Goal: Information Seeking & Learning: Learn about a topic

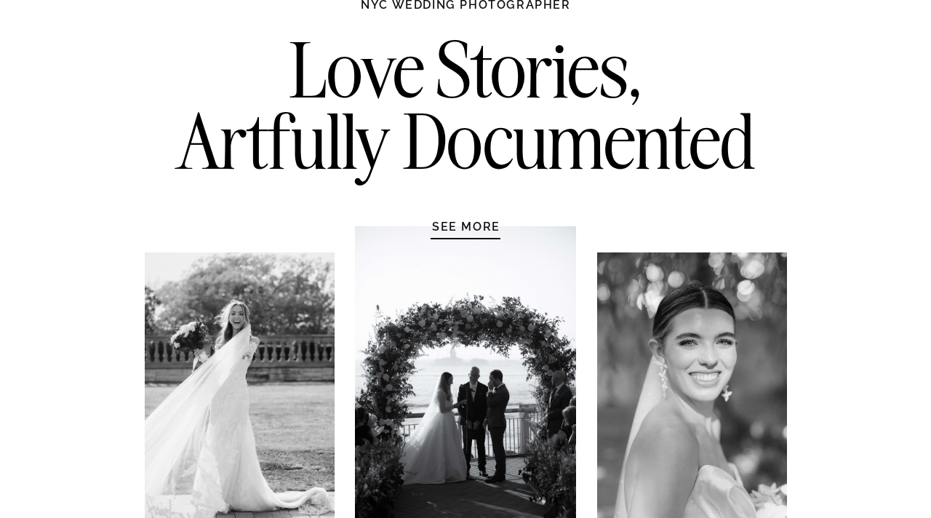
scroll to position [130, 0]
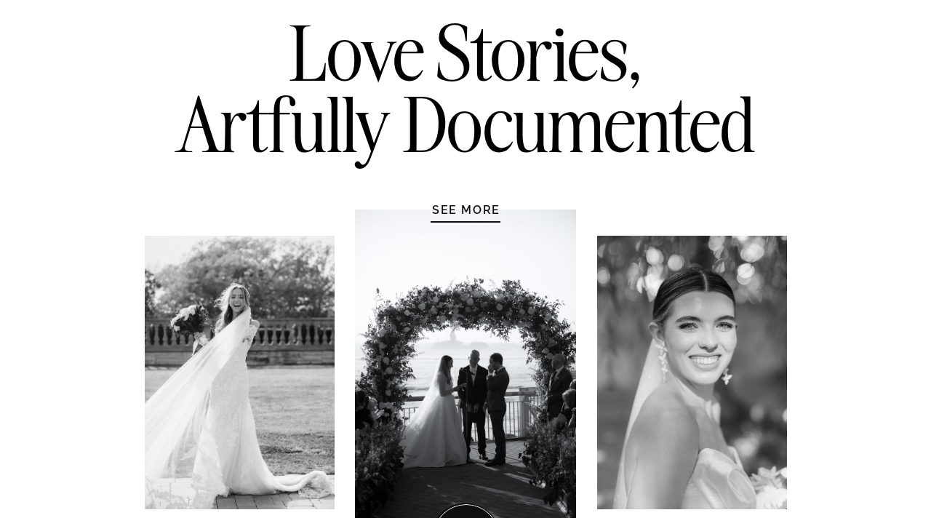
click at [475, 208] on h1 "SEE MORE" at bounding box center [466, 209] width 138 height 15
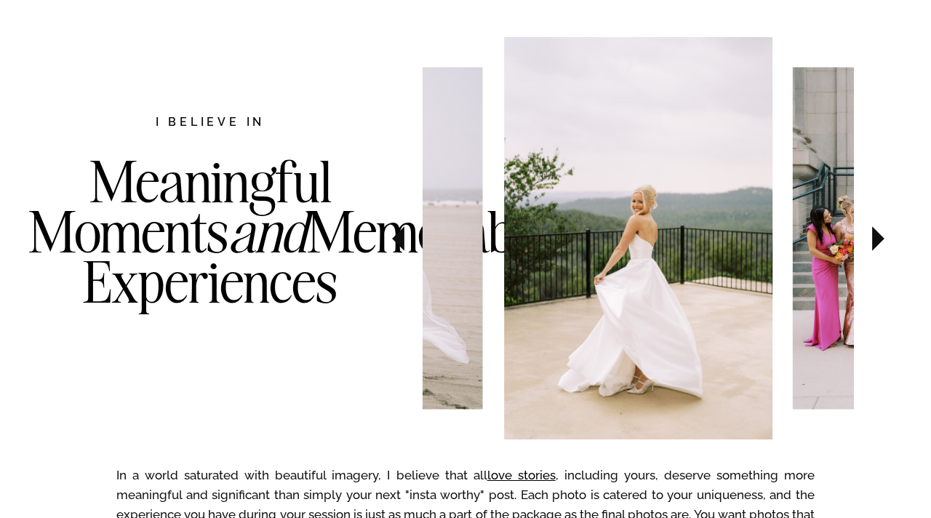
scroll to position [751, 0]
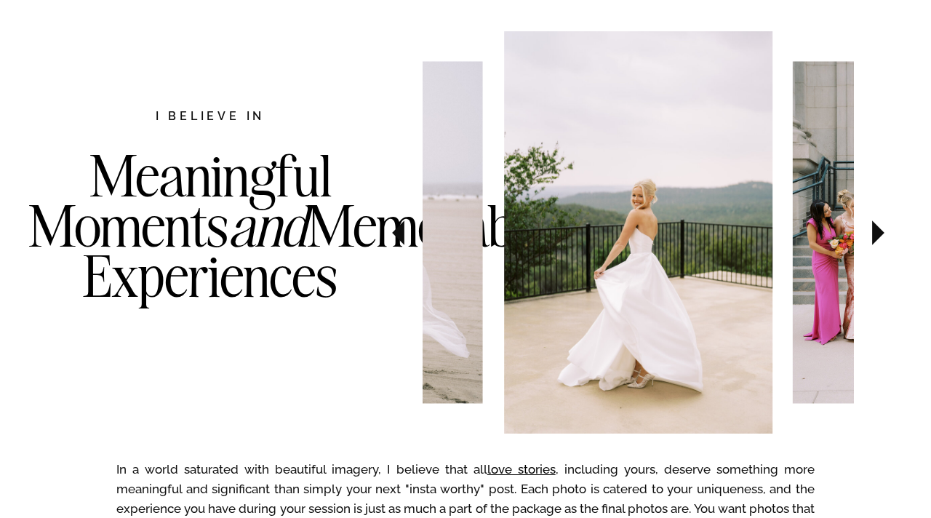
click at [396, 229] on icon at bounding box center [398, 232] width 12 height 25
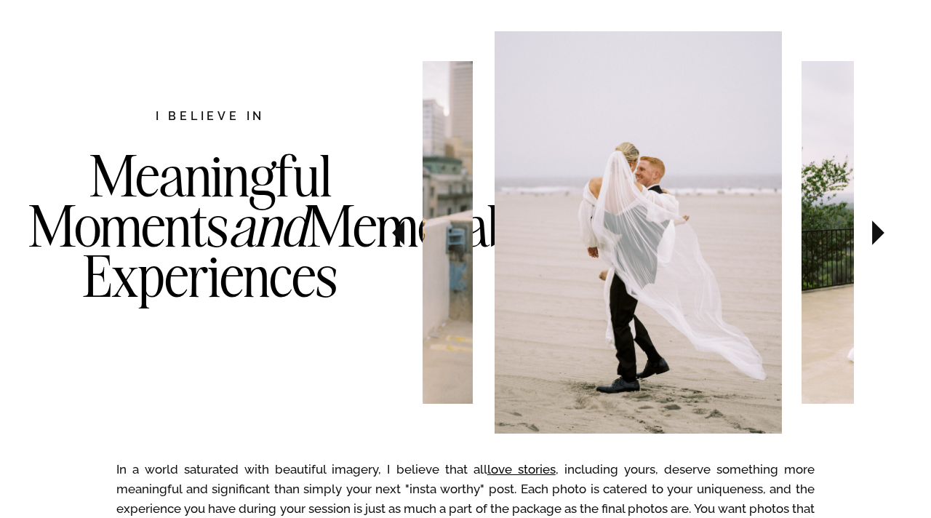
click at [396, 229] on icon at bounding box center [398, 232] width 12 height 25
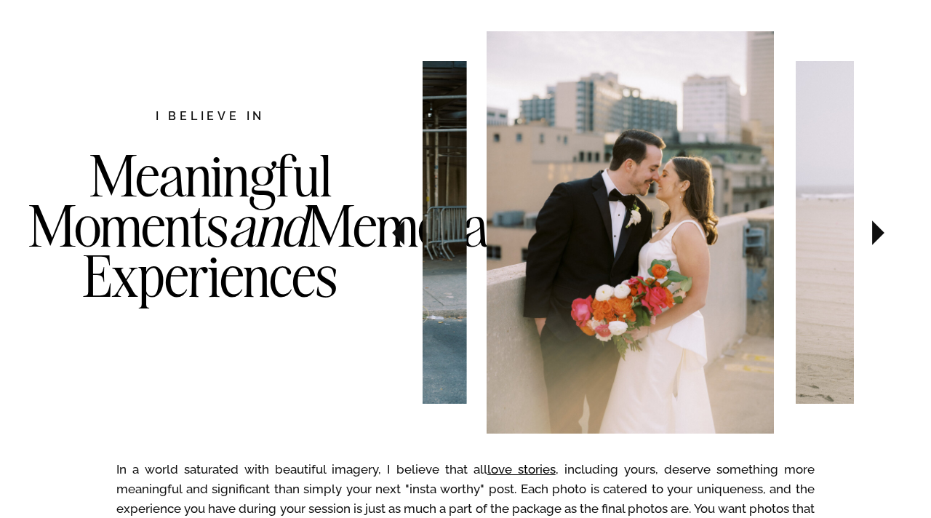
click at [396, 229] on icon at bounding box center [398, 232] width 12 height 25
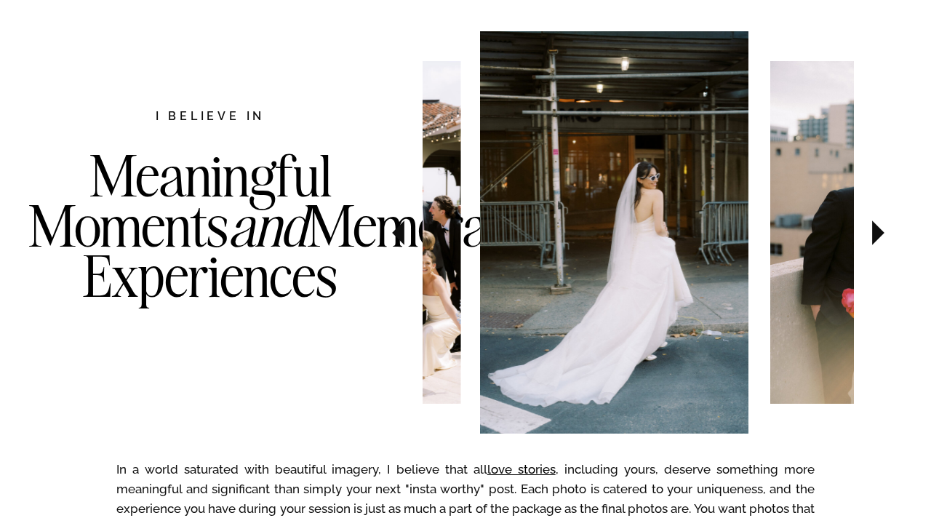
click at [396, 229] on icon at bounding box center [398, 232] width 12 height 25
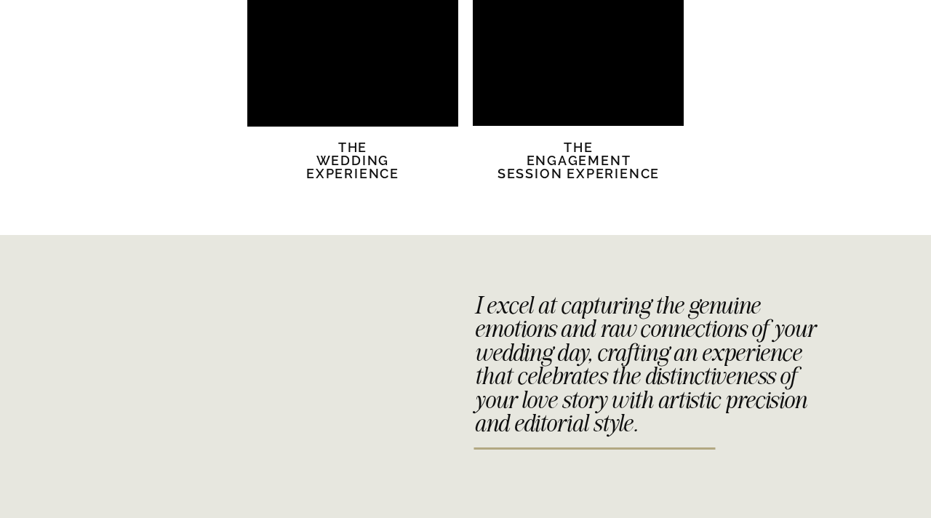
scroll to position [3029, 0]
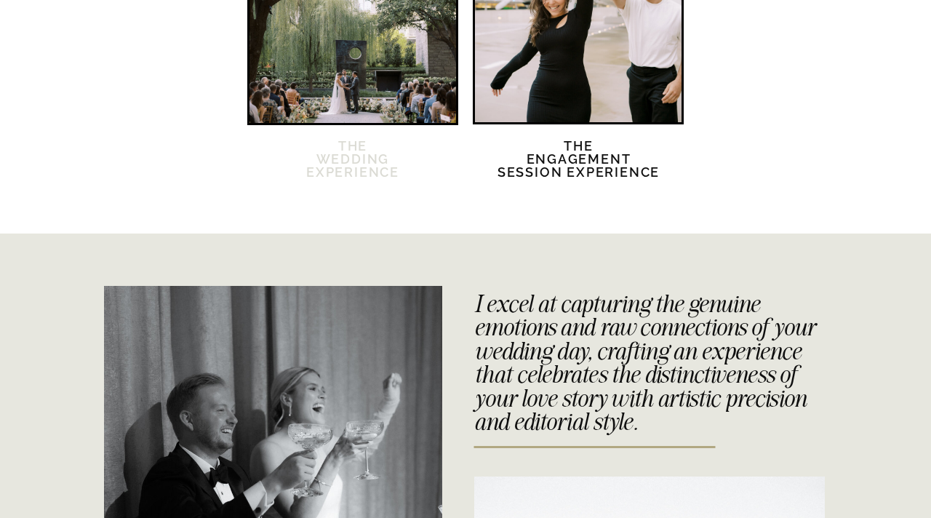
click at [336, 157] on h2 "The Wedding Experience" at bounding box center [352, 168] width 125 height 57
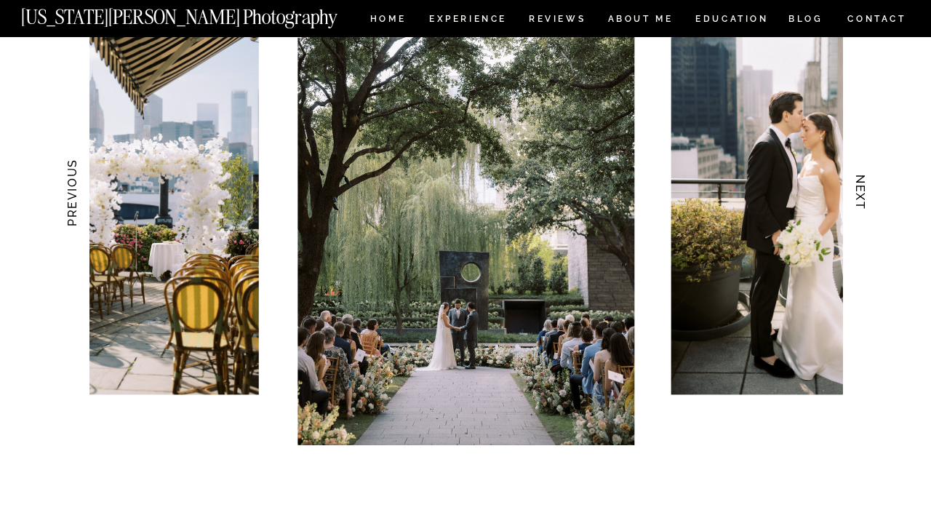
scroll to position [1495, 0]
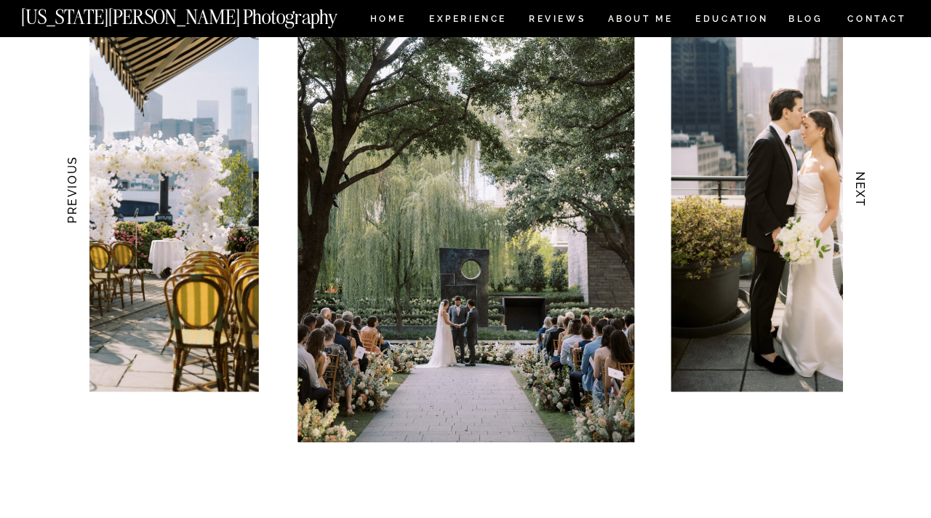
click at [864, 191] on h3 "NEXT" at bounding box center [860, 190] width 15 height 92
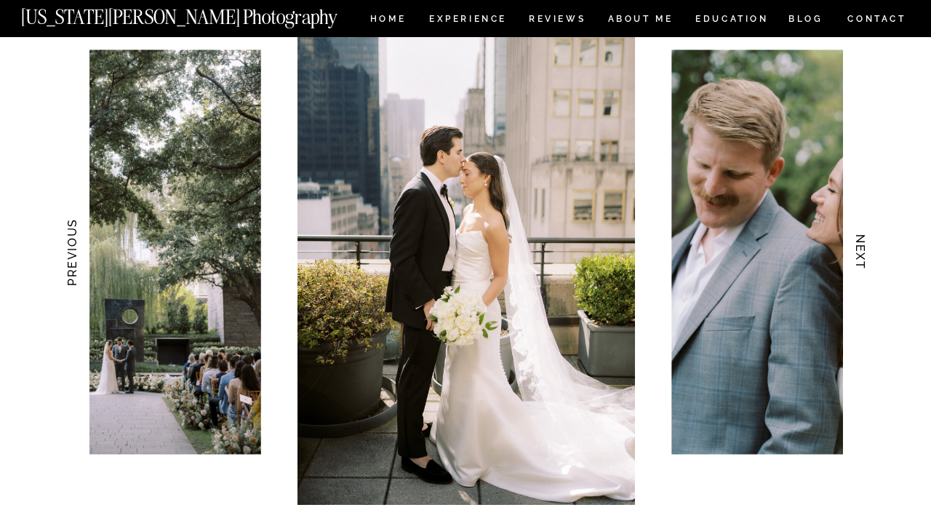
scroll to position [1432, 0]
click at [860, 247] on h3 "NEXT" at bounding box center [860, 253] width 15 height 92
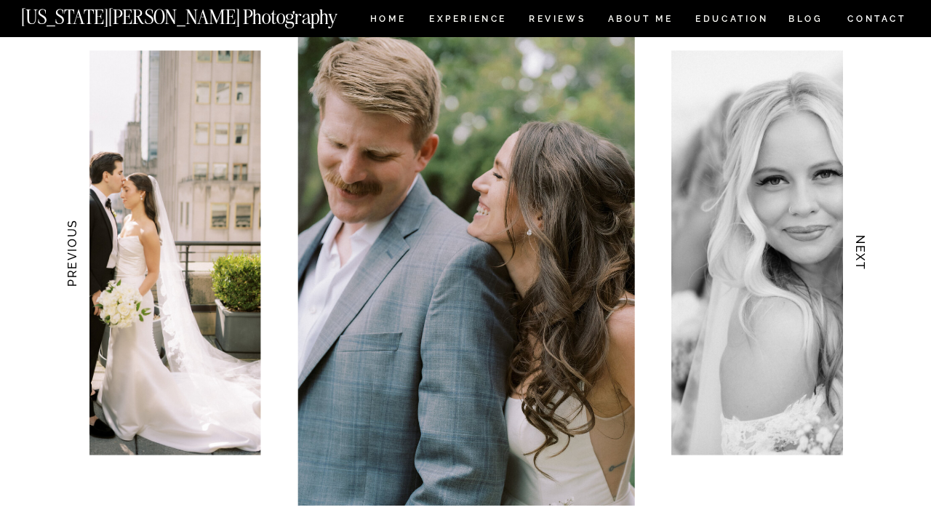
click at [860, 247] on h3 "NEXT" at bounding box center [860, 253] width 15 height 92
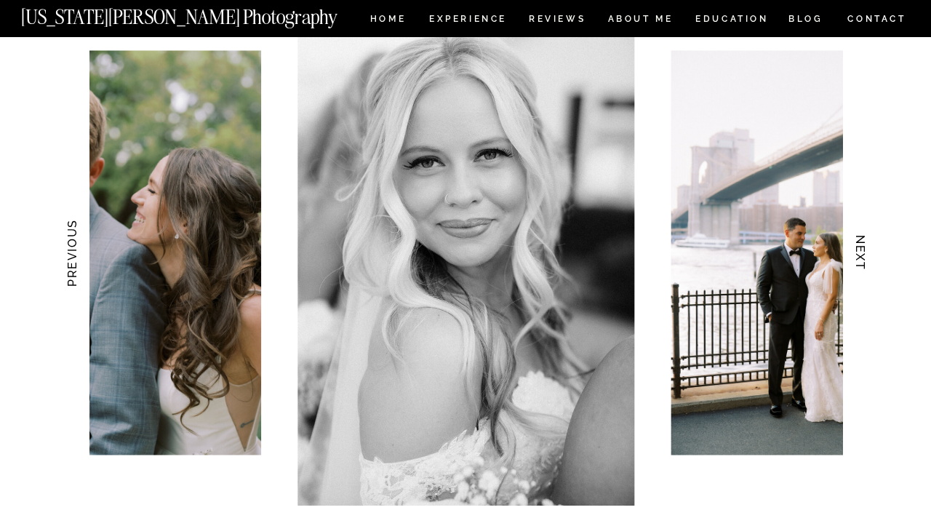
click at [860, 247] on h3 "NEXT" at bounding box center [860, 253] width 15 height 92
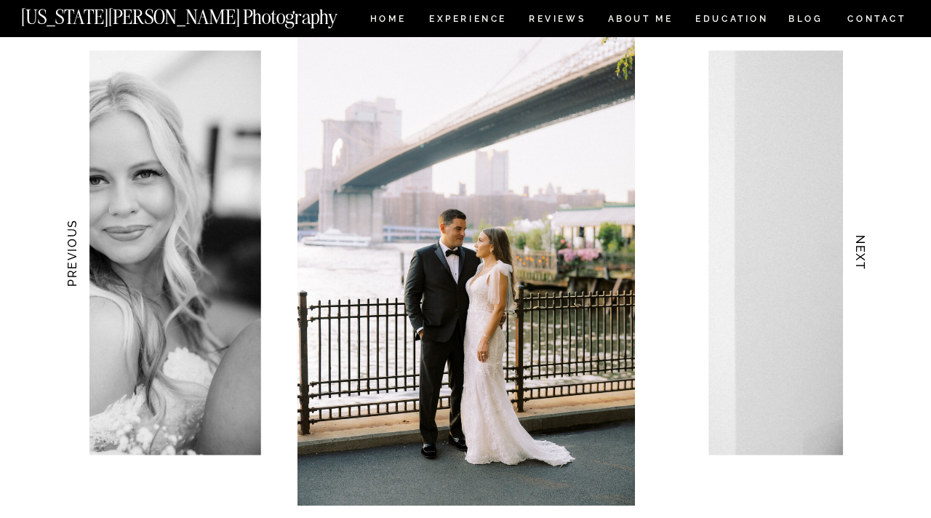
click at [860, 247] on h3 "NEXT" at bounding box center [860, 253] width 15 height 92
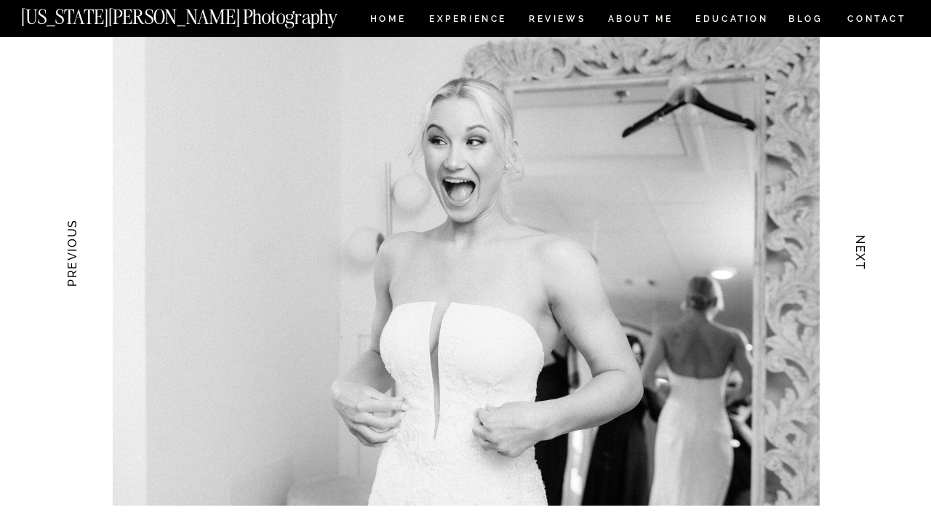
click at [860, 247] on h3 "NEXT" at bounding box center [860, 253] width 15 height 92
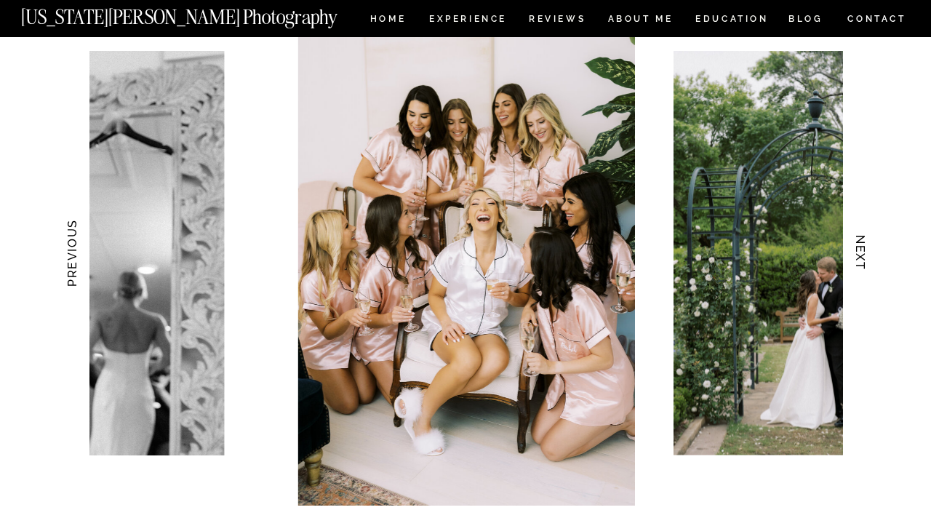
click at [860, 247] on h3 "NEXT" at bounding box center [860, 253] width 15 height 92
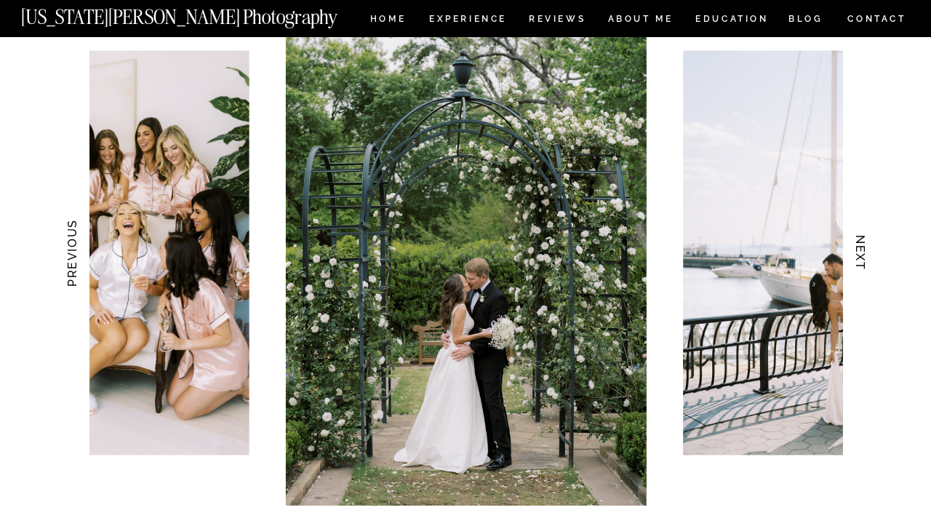
click at [860, 247] on h3 "NEXT" at bounding box center [860, 253] width 15 height 92
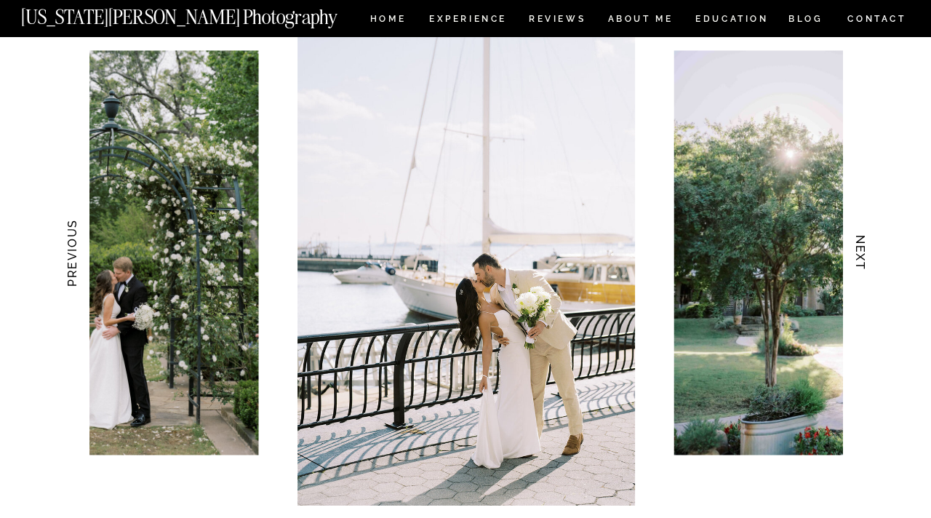
click at [860, 247] on h3 "NEXT" at bounding box center [860, 253] width 15 height 92
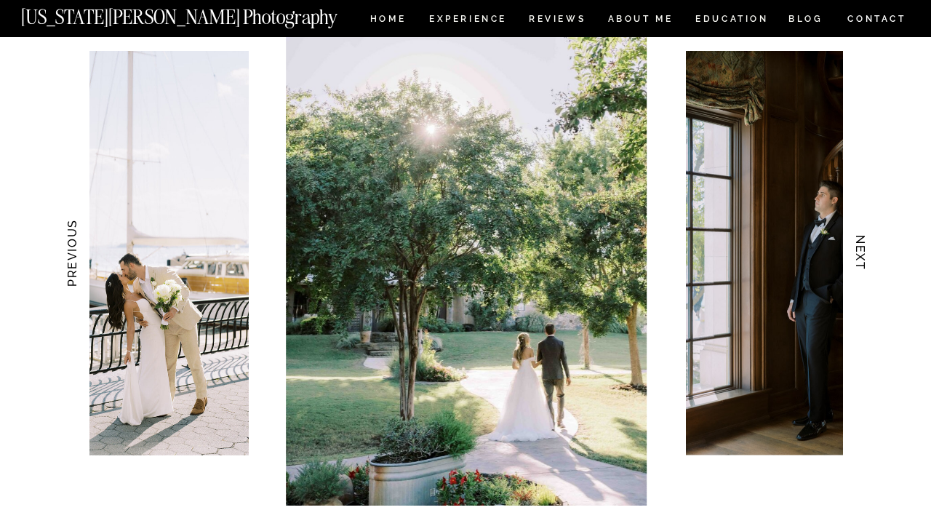
click at [860, 247] on h3 "NEXT" at bounding box center [860, 253] width 15 height 92
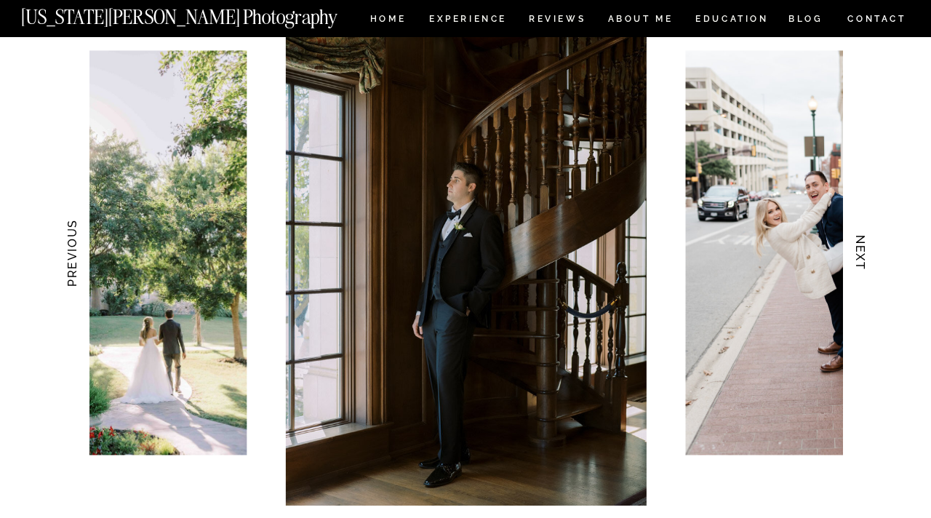
click at [860, 247] on h3 "NEXT" at bounding box center [860, 253] width 15 height 92
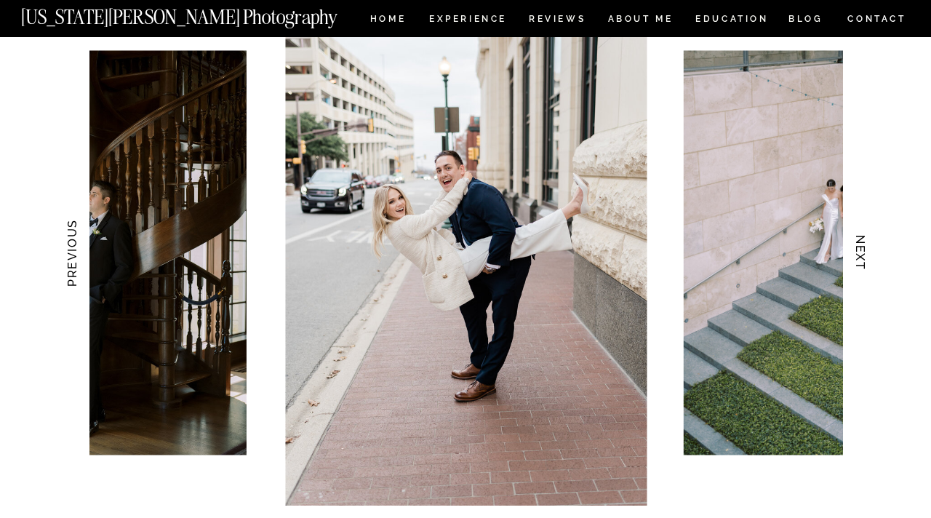
click at [860, 247] on h3 "NEXT" at bounding box center [860, 253] width 15 height 92
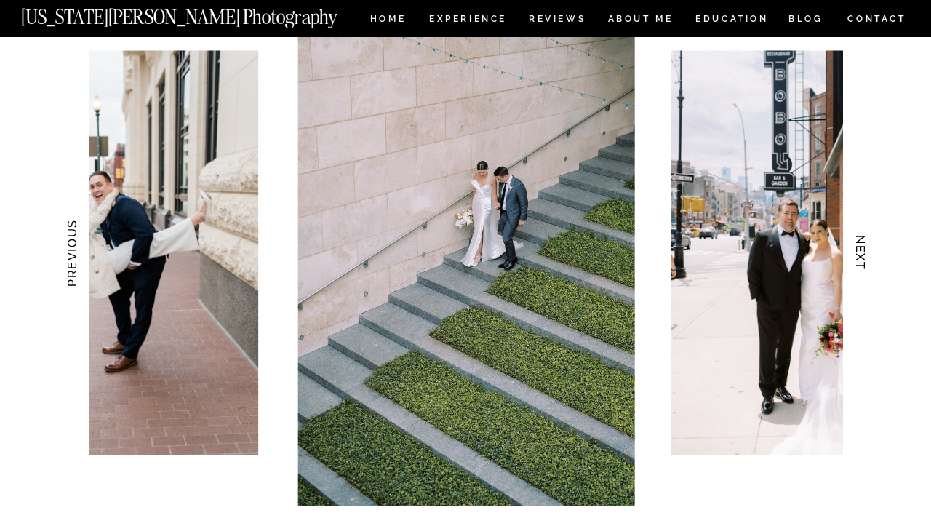
click at [860, 247] on h3 "NEXT" at bounding box center [860, 253] width 15 height 92
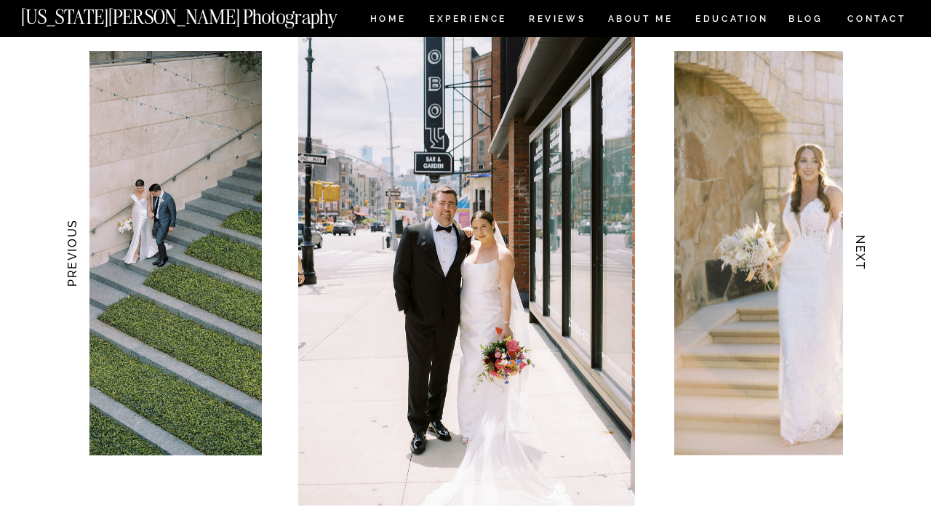
click at [860, 247] on h3 "NEXT" at bounding box center [860, 253] width 15 height 92
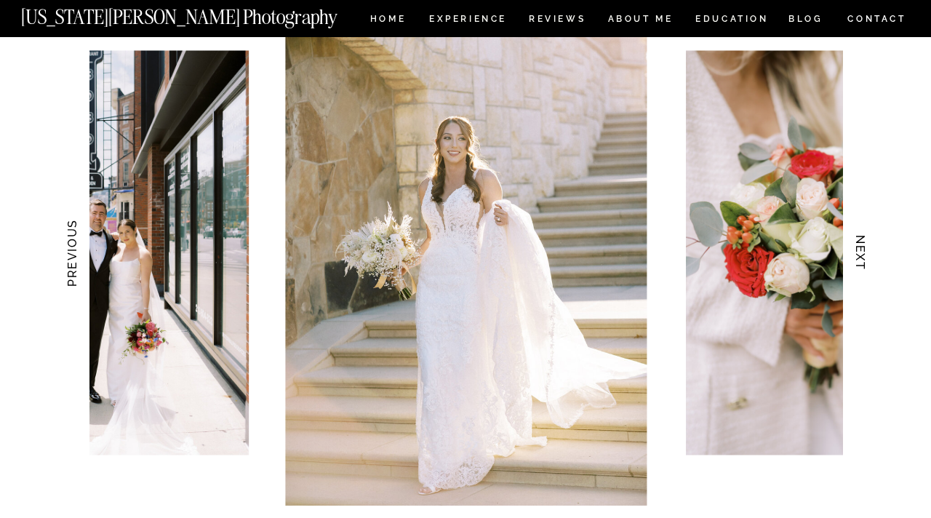
click at [860, 247] on h3 "NEXT" at bounding box center [860, 253] width 15 height 92
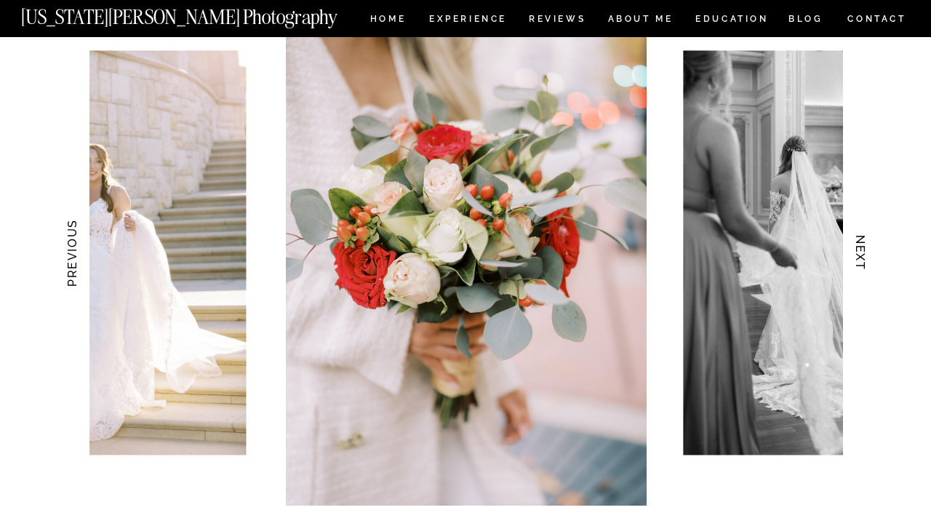
click at [860, 247] on h3 "NEXT" at bounding box center [860, 253] width 15 height 92
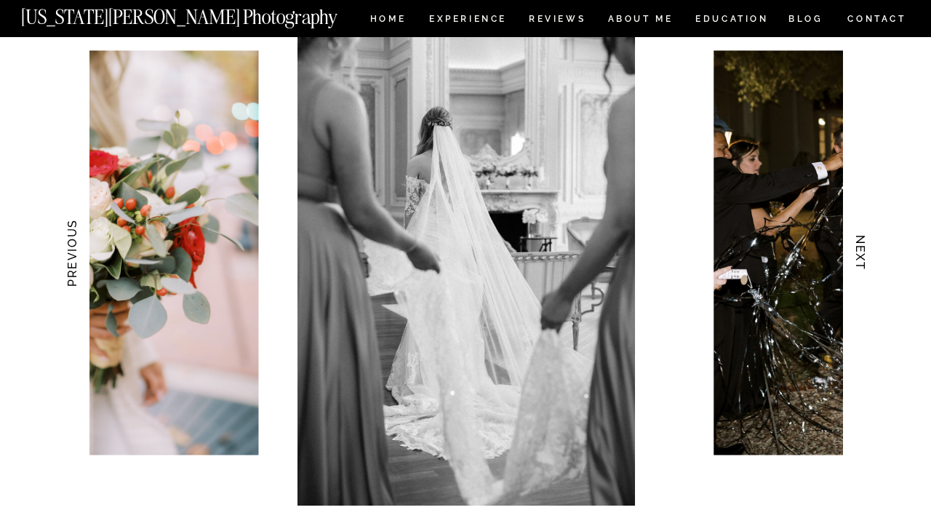
click at [860, 247] on h3 "NEXT" at bounding box center [860, 253] width 15 height 92
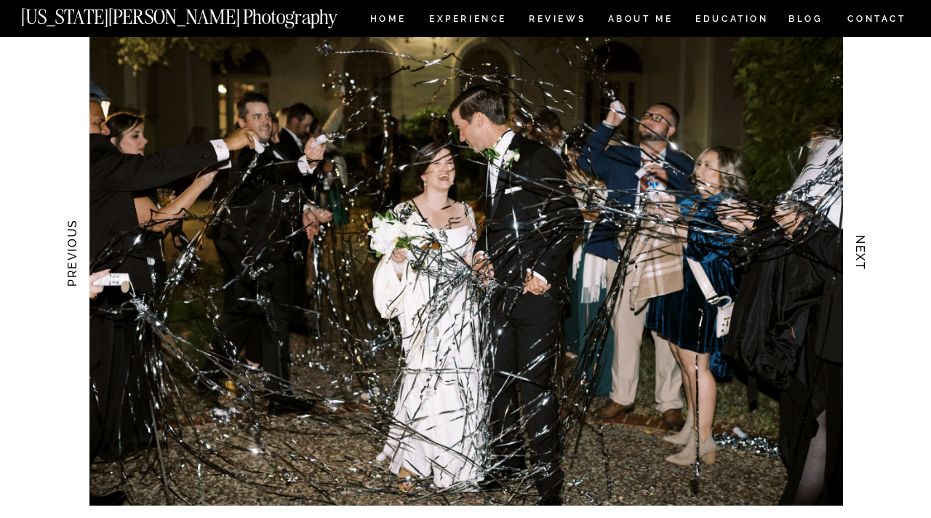
click at [860, 247] on h3 "NEXT" at bounding box center [860, 253] width 15 height 92
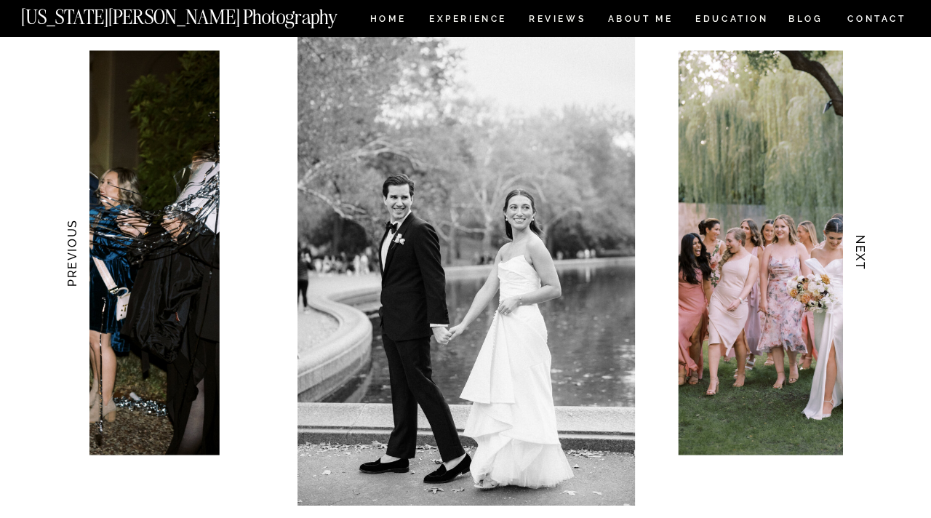
click at [860, 247] on h3 "NEXT" at bounding box center [860, 253] width 15 height 92
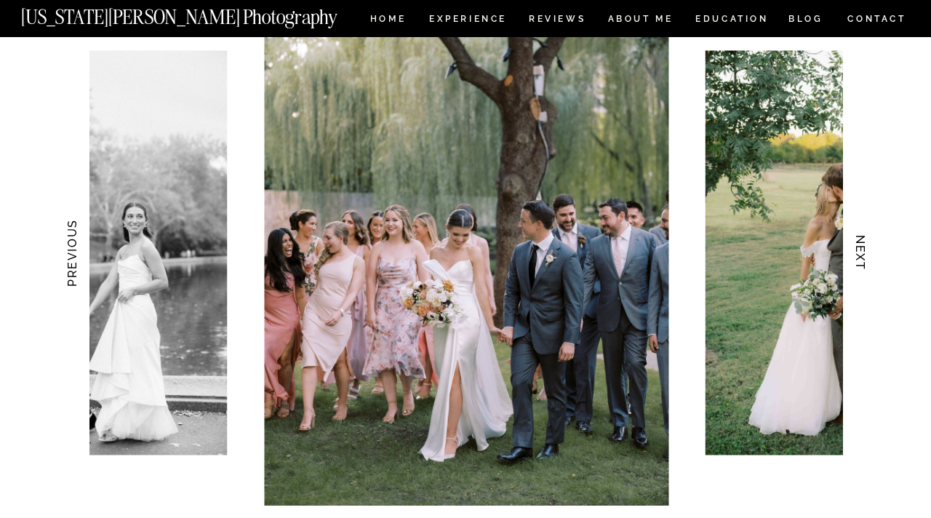
click at [860, 247] on h3 "NEXT" at bounding box center [860, 253] width 15 height 92
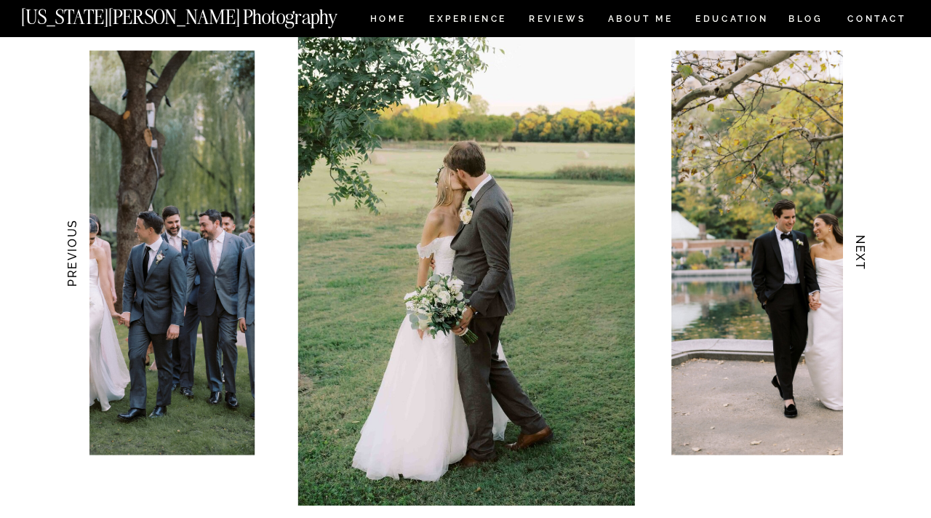
click at [860, 247] on h3 "NEXT" at bounding box center [860, 253] width 15 height 92
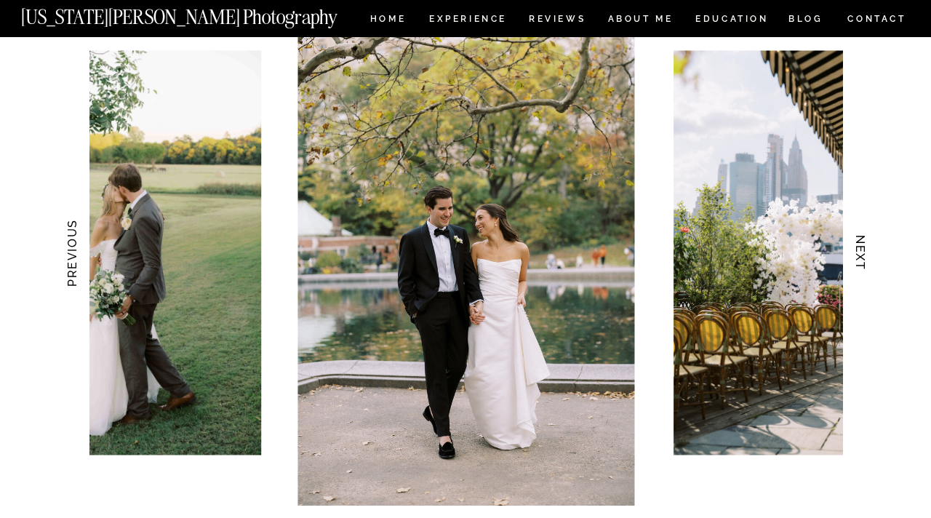
click at [860, 247] on h3 "NEXT" at bounding box center [860, 253] width 15 height 92
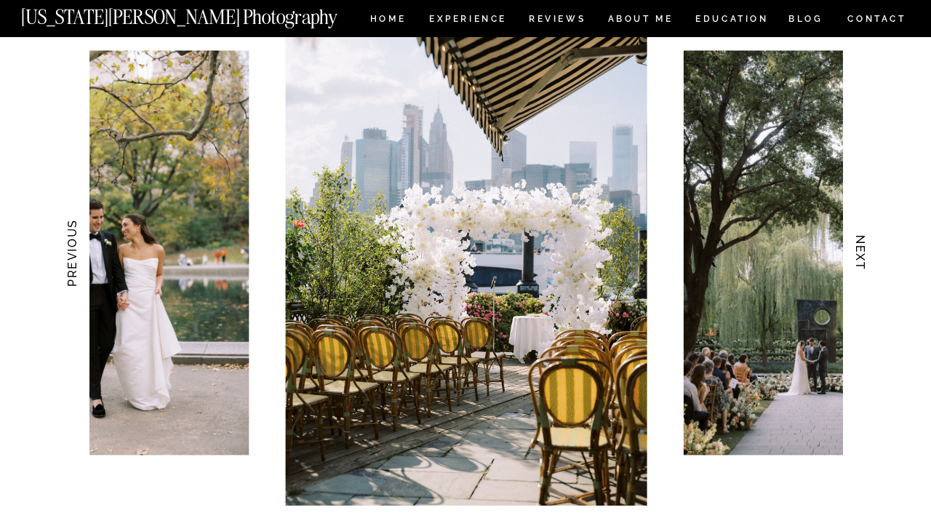
click at [860, 247] on h3 "NEXT" at bounding box center [860, 253] width 15 height 92
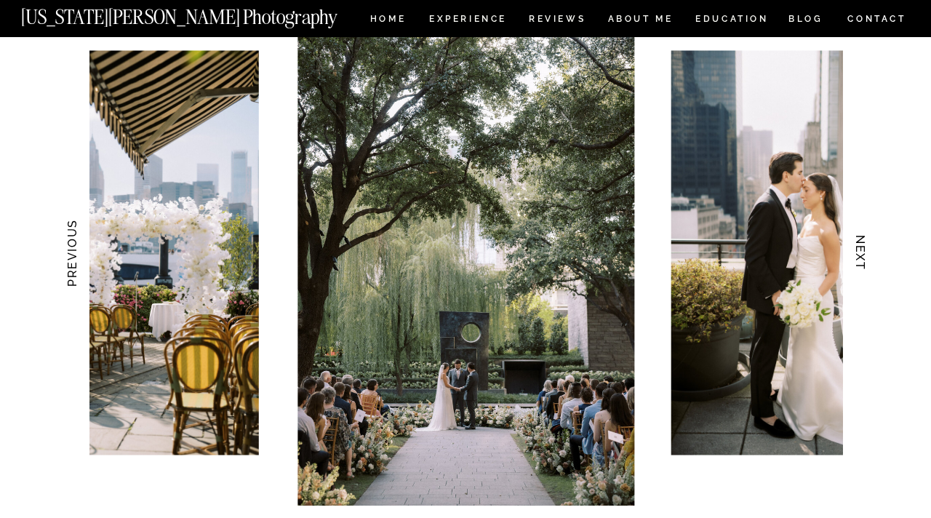
click at [860, 247] on h3 "NEXT" at bounding box center [860, 253] width 15 height 92
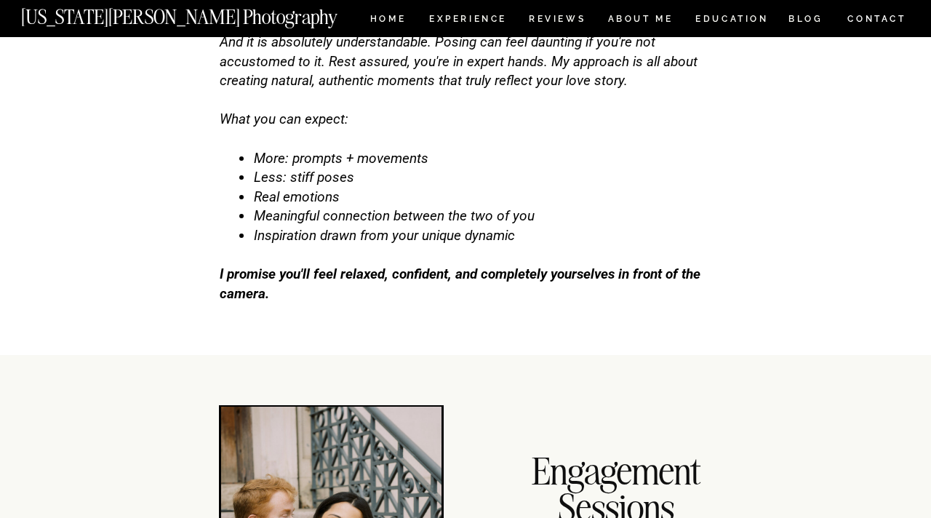
scroll to position [4656, 0]
click at [801, 16] on nav "BLOG" at bounding box center [805, 21] width 35 height 12
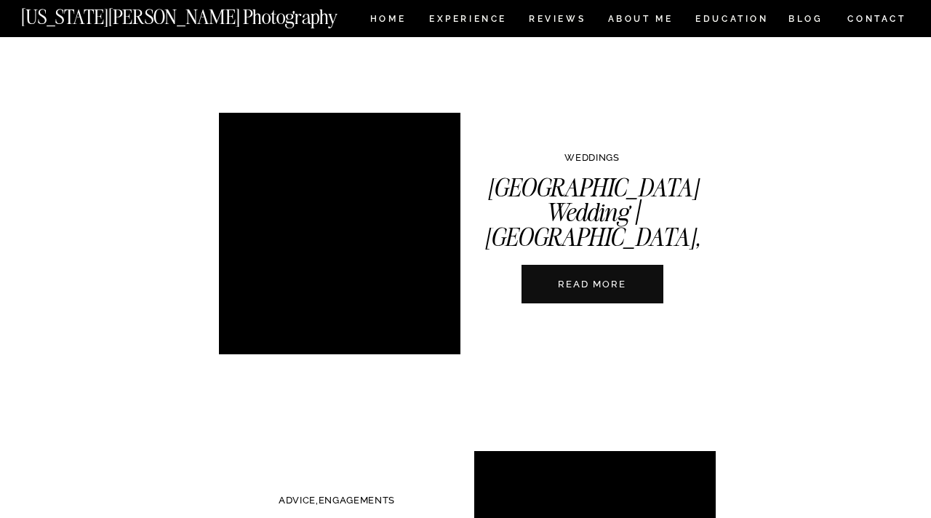
scroll to position [1047, 0]
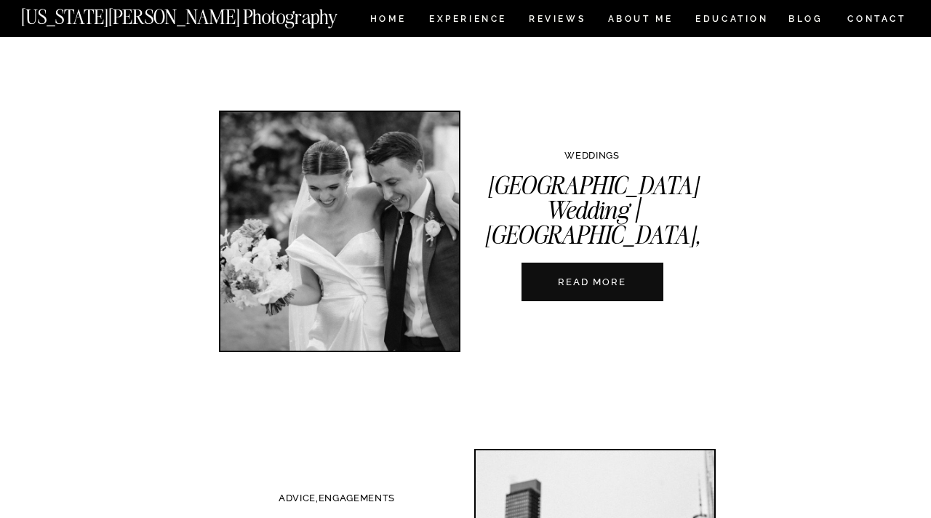
click at [607, 283] on nav "READ MORE" at bounding box center [591, 282] width 161 height 14
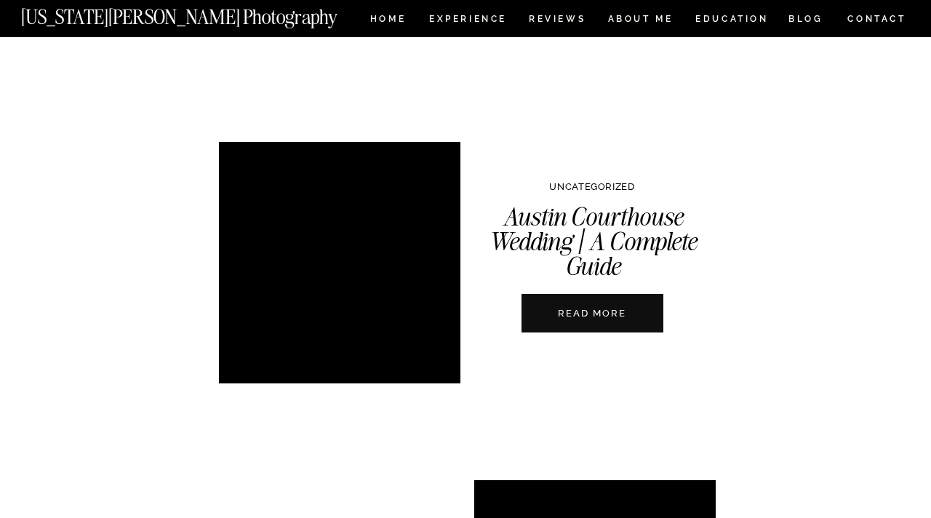
scroll to position [4449, 0]
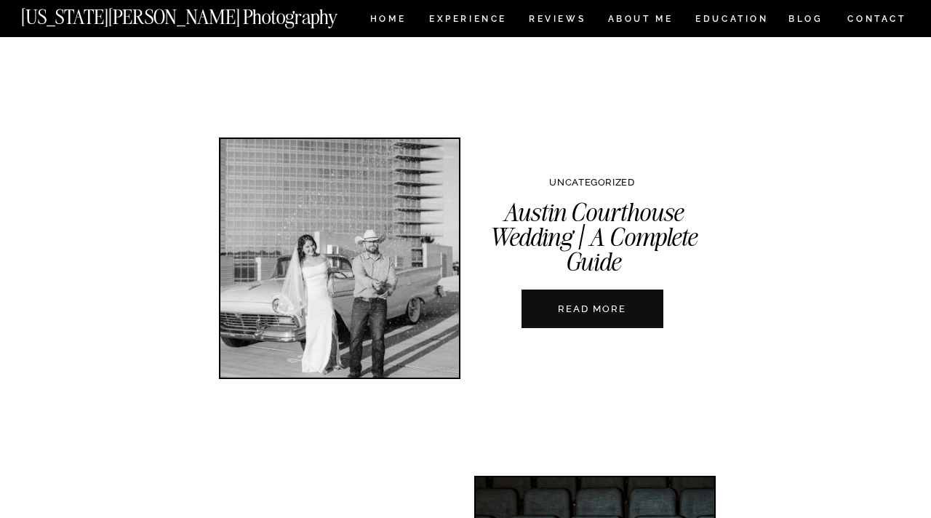
click at [564, 303] on nav "READ MORE" at bounding box center [591, 309] width 161 height 14
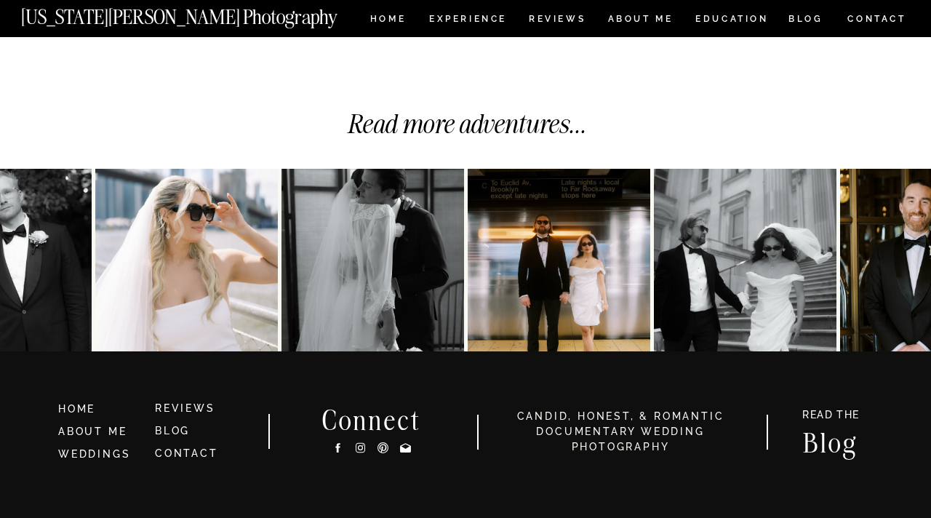
scroll to position [5485, 0]
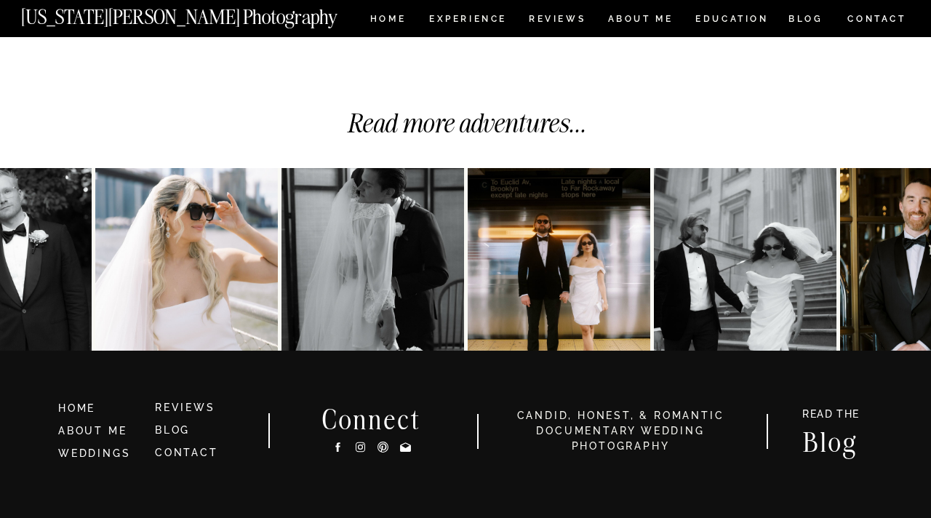
click at [784, 244] on img at bounding box center [745, 259] width 183 height 183
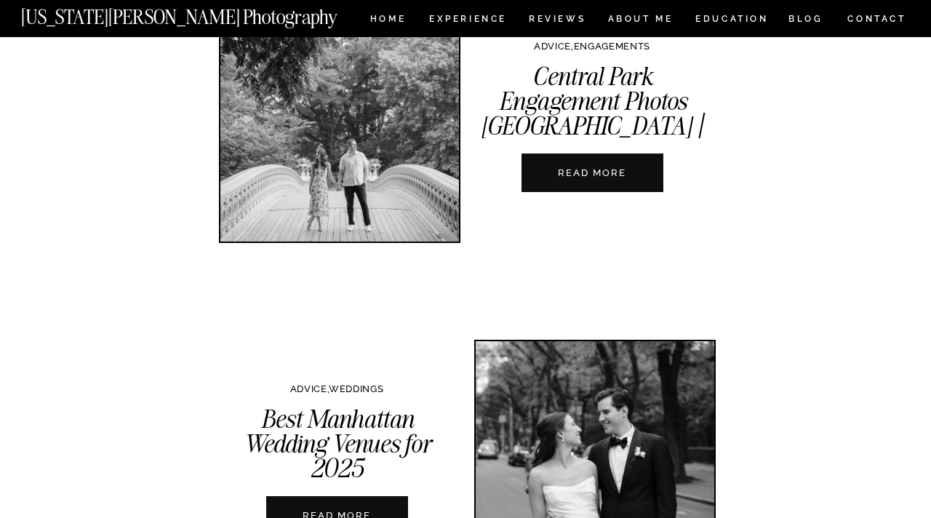
scroll to position [527, 0]
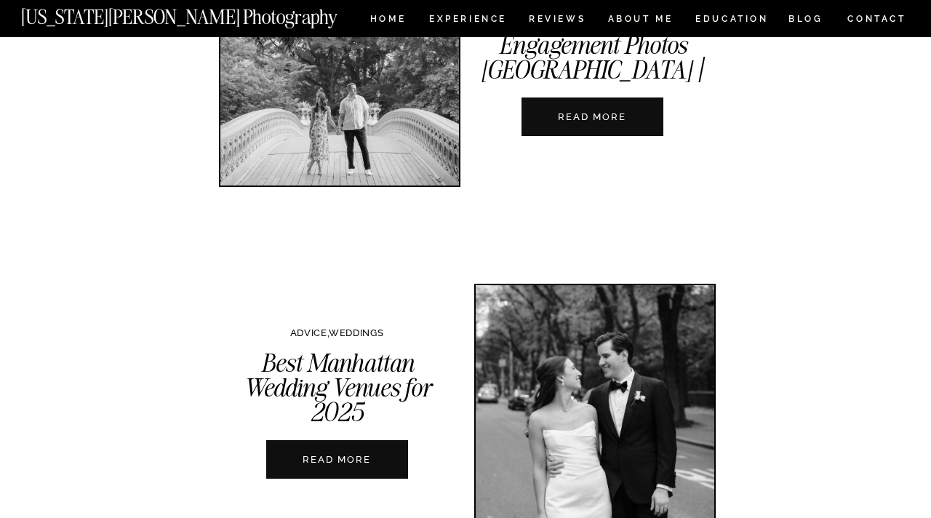
click at [562, 120] on nav "READ MORE" at bounding box center [591, 117] width 161 height 14
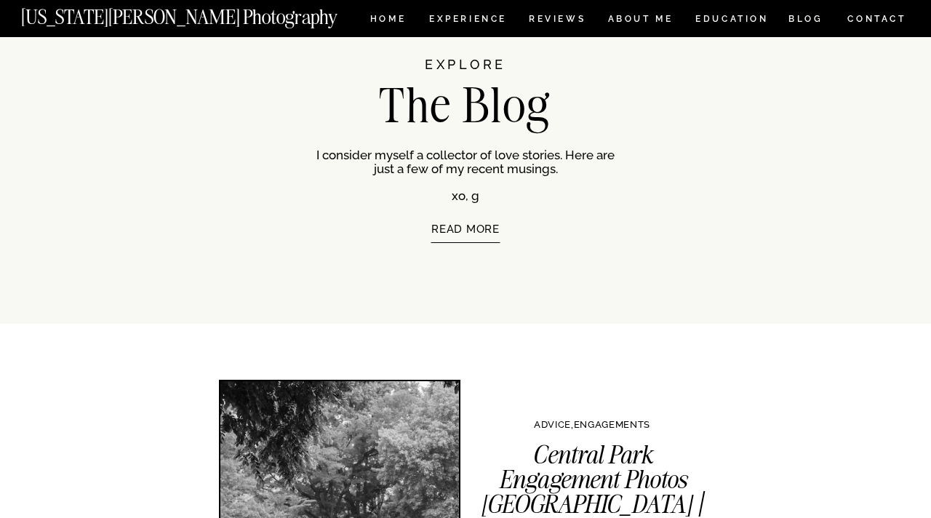
scroll to position [0, 0]
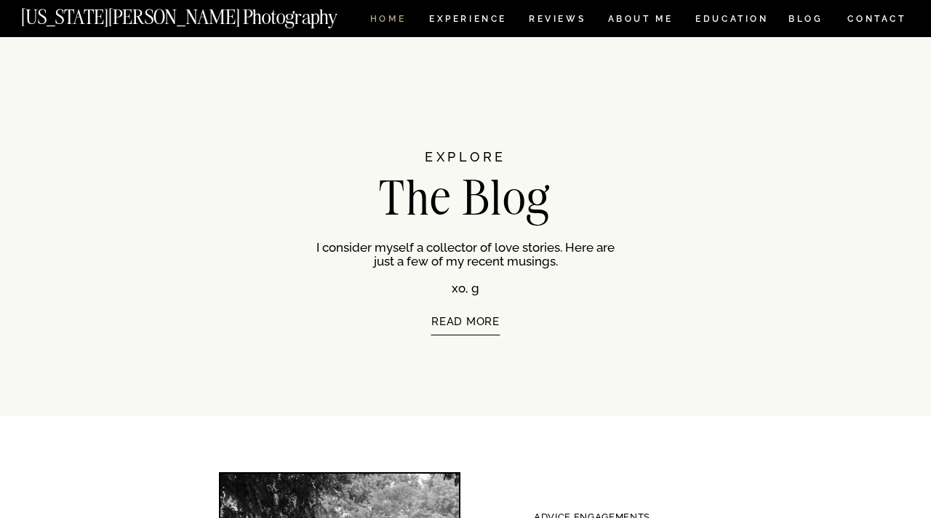
click at [391, 16] on nav "HOME" at bounding box center [387, 21] width 41 height 12
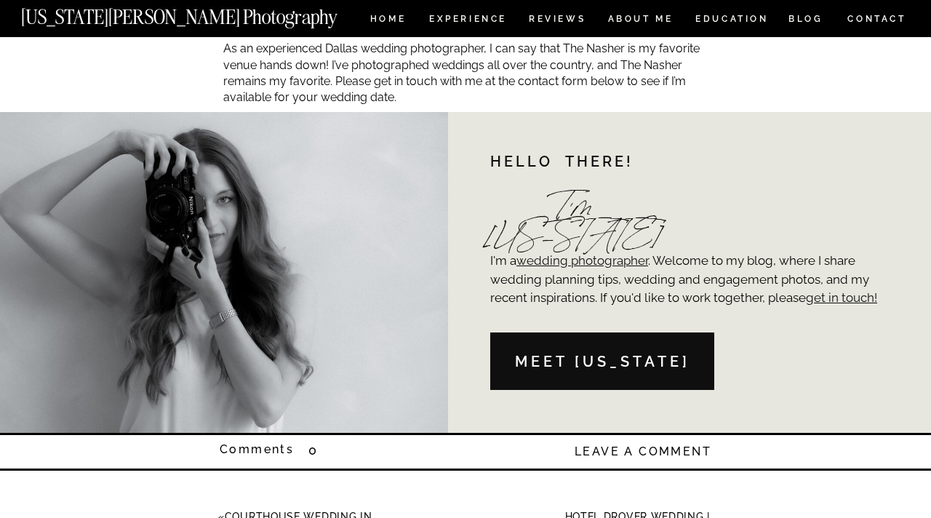
scroll to position [14801, 0]
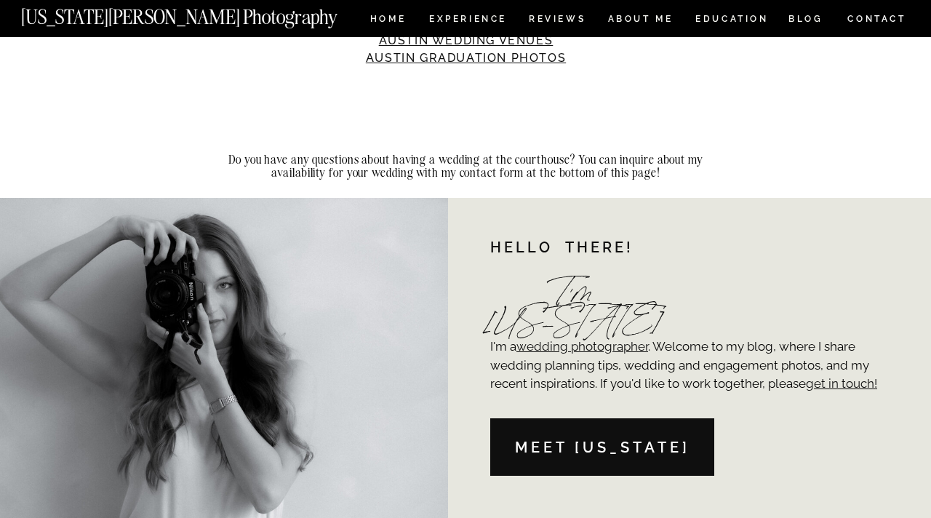
scroll to position [4130, 0]
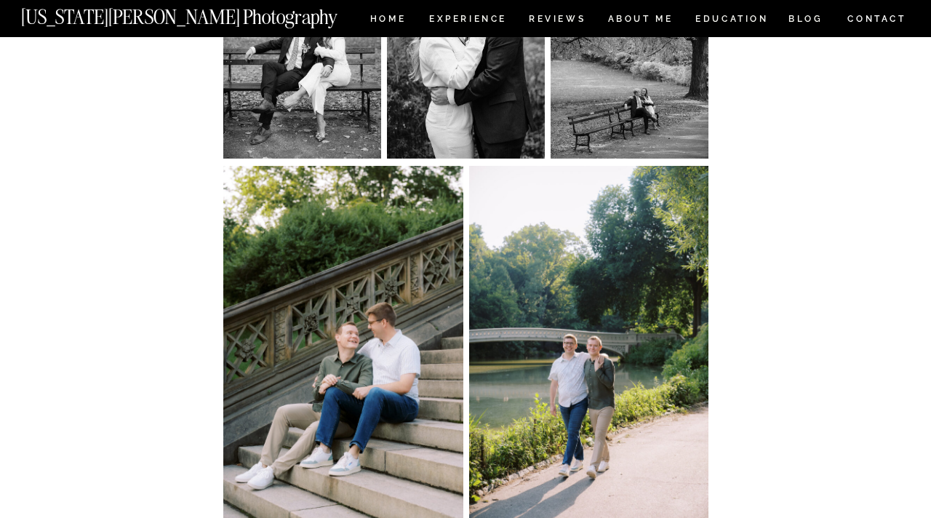
scroll to position [7623, 0]
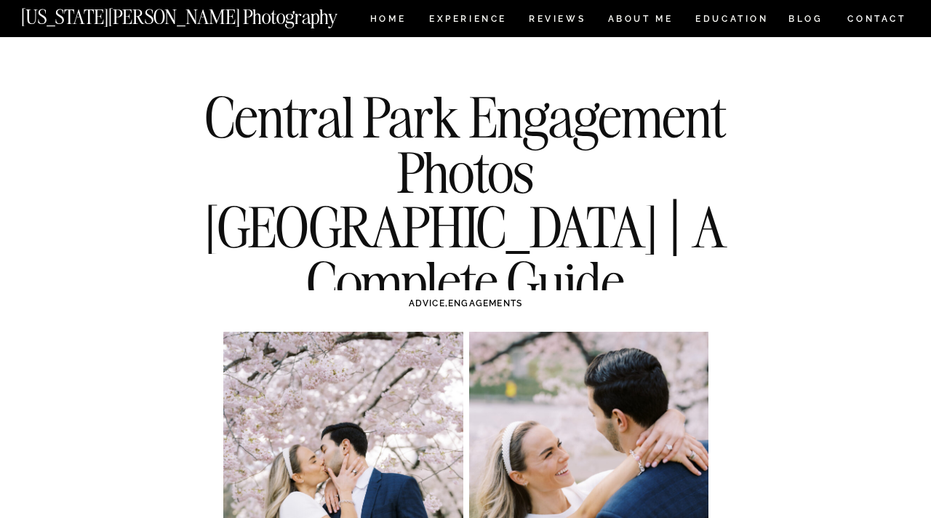
scroll to position [7623, 0]
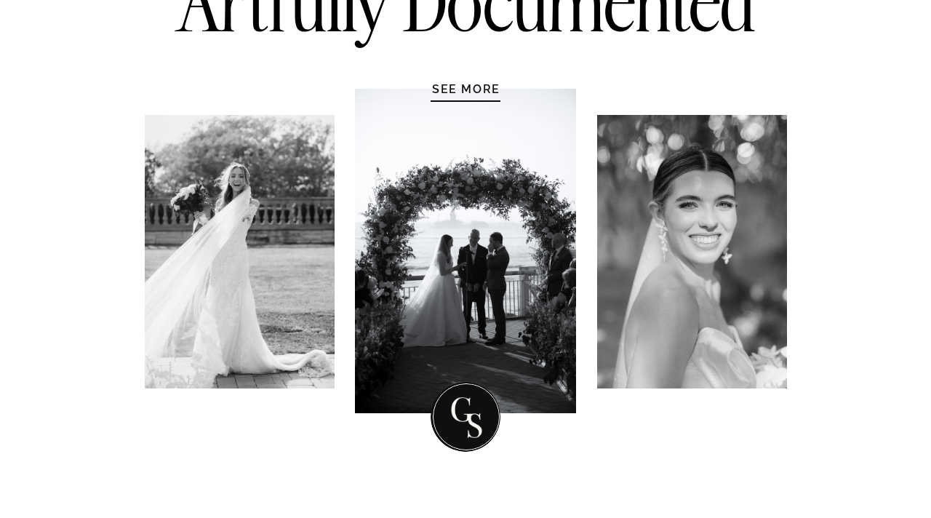
scroll to position [247, 0]
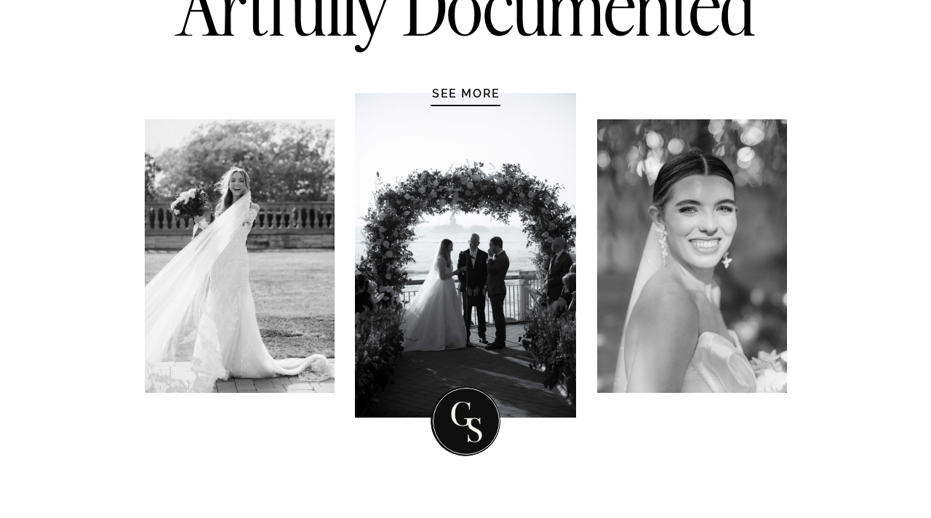
click at [478, 100] on div at bounding box center [465, 255] width 221 height 324
click at [472, 98] on h1 "SEE MORE" at bounding box center [466, 93] width 138 height 15
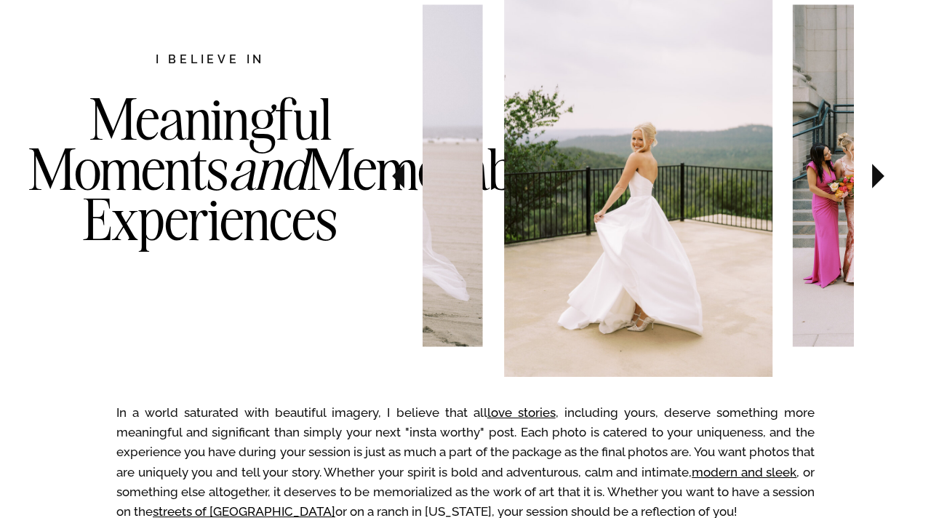
scroll to position [811, 0]
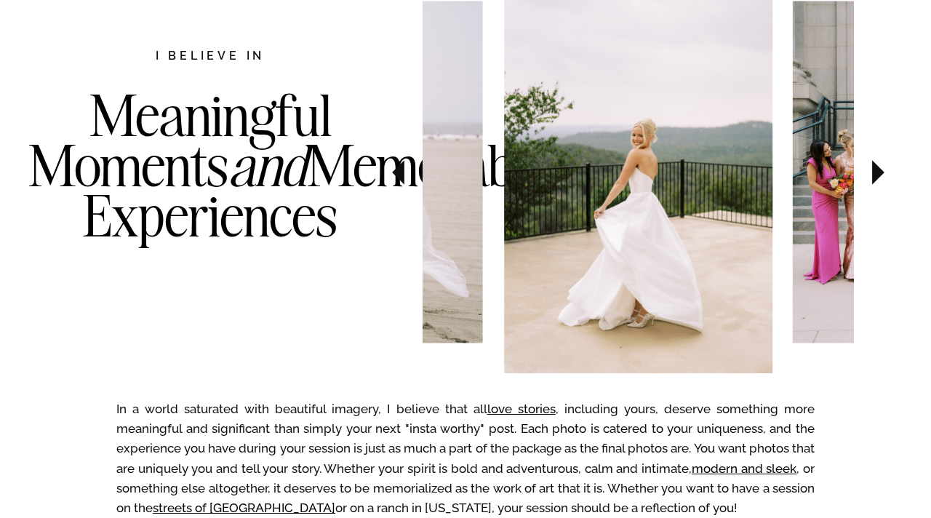
click at [876, 180] on icon at bounding box center [878, 172] width 12 height 25
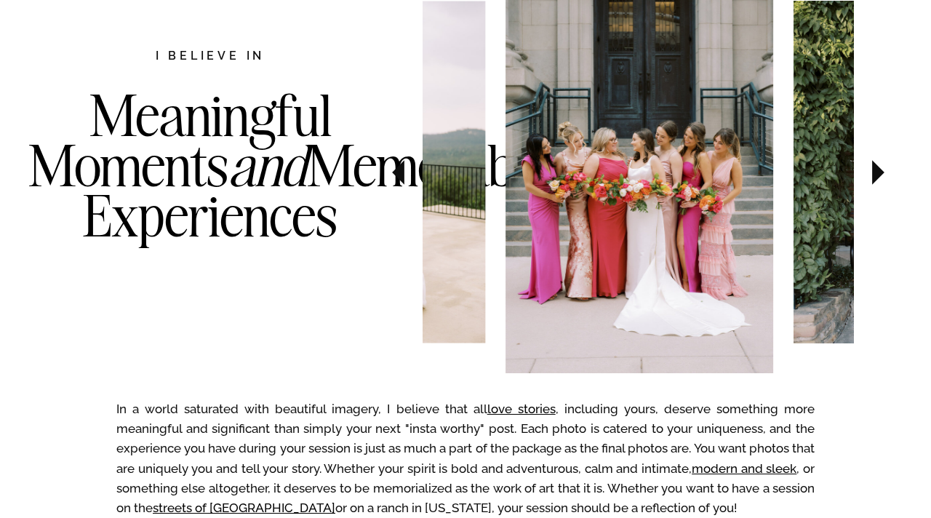
click at [876, 180] on icon at bounding box center [878, 172] width 12 height 25
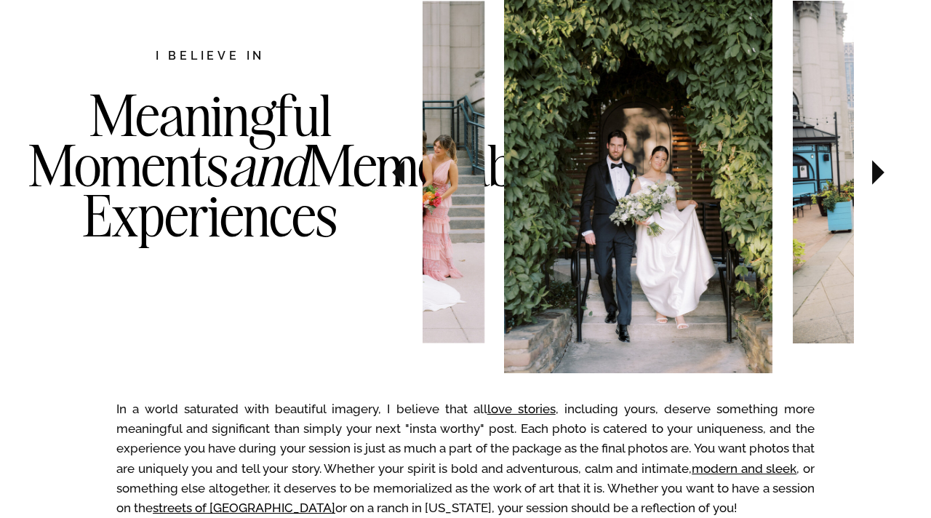
click at [876, 180] on icon at bounding box center [878, 172] width 12 height 25
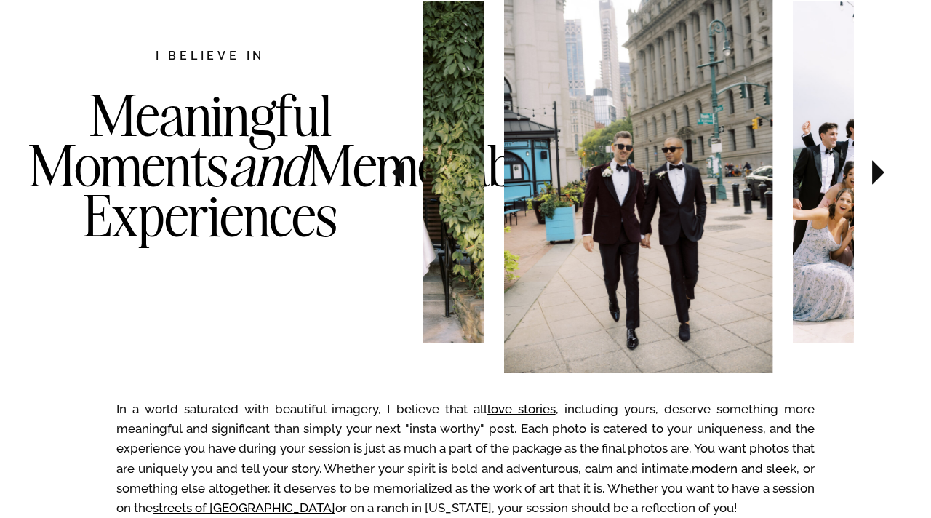
click at [876, 180] on icon at bounding box center [878, 172] width 12 height 25
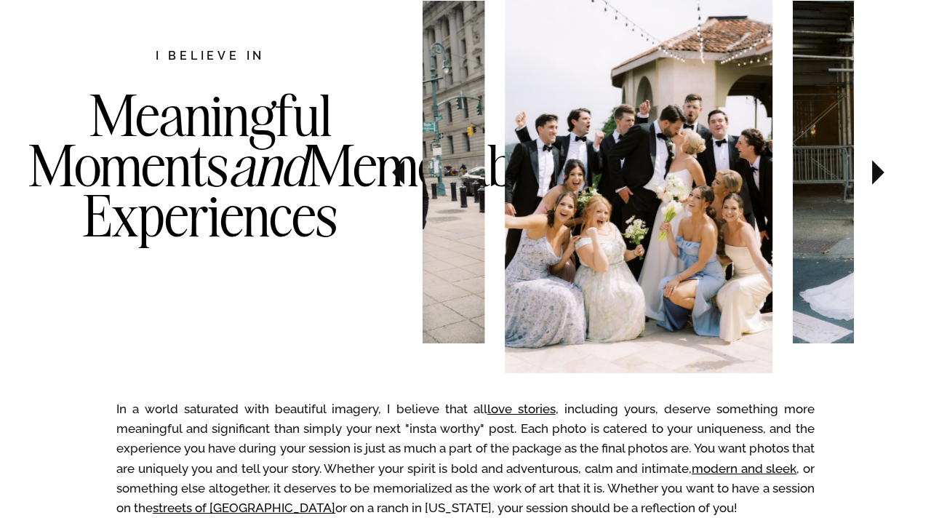
click at [876, 180] on icon at bounding box center [878, 172] width 12 height 25
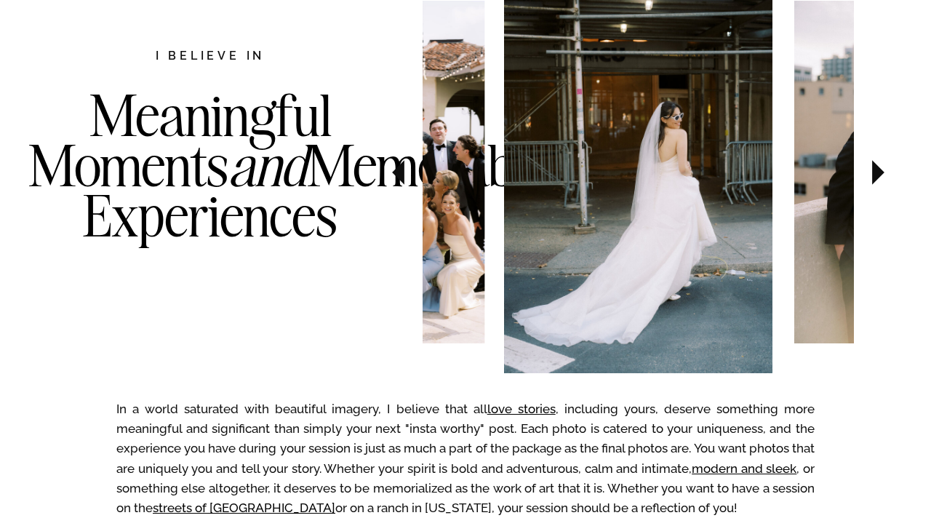
click at [876, 180] on icon at bounding box center [878, 172] width 12 height 25
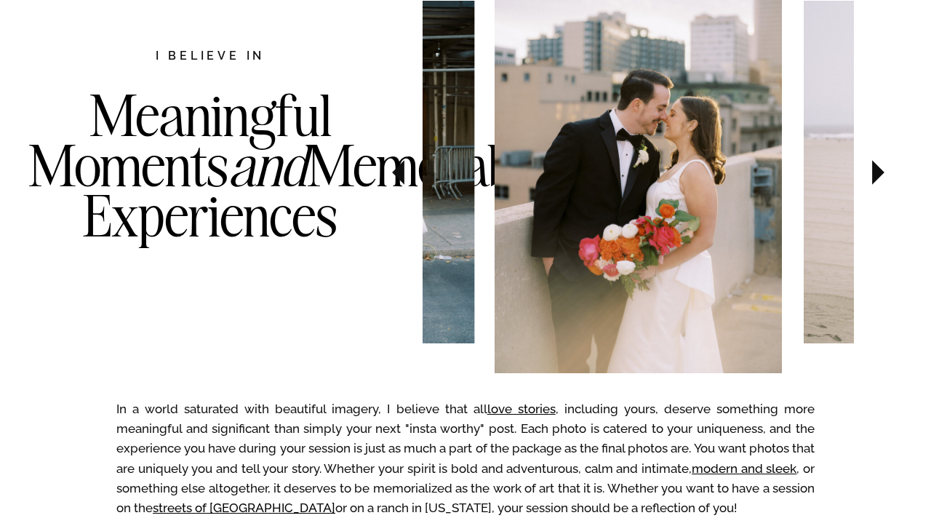
click at [876, 180] on icon at bounding box center [878, 172] width 12 height 25
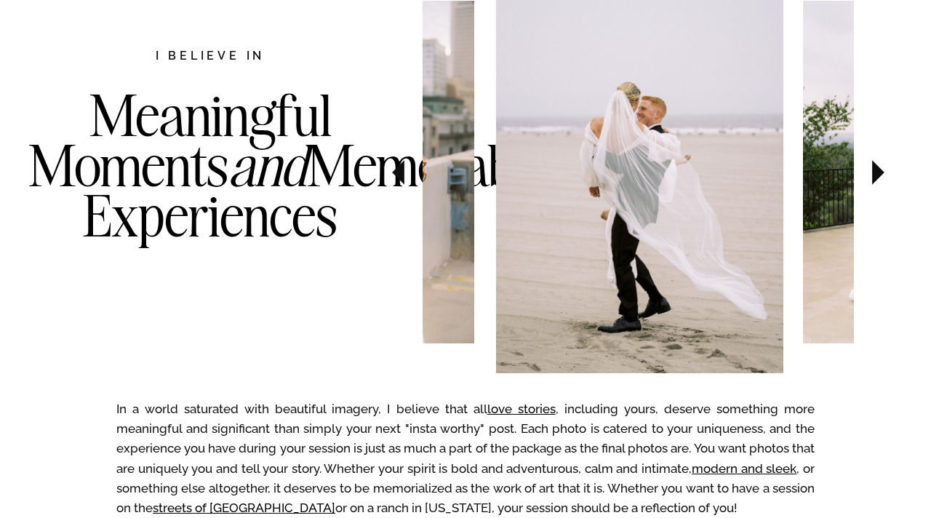
click at [876, 180] on icon at bounding box center [878, 172] width 49 height 51
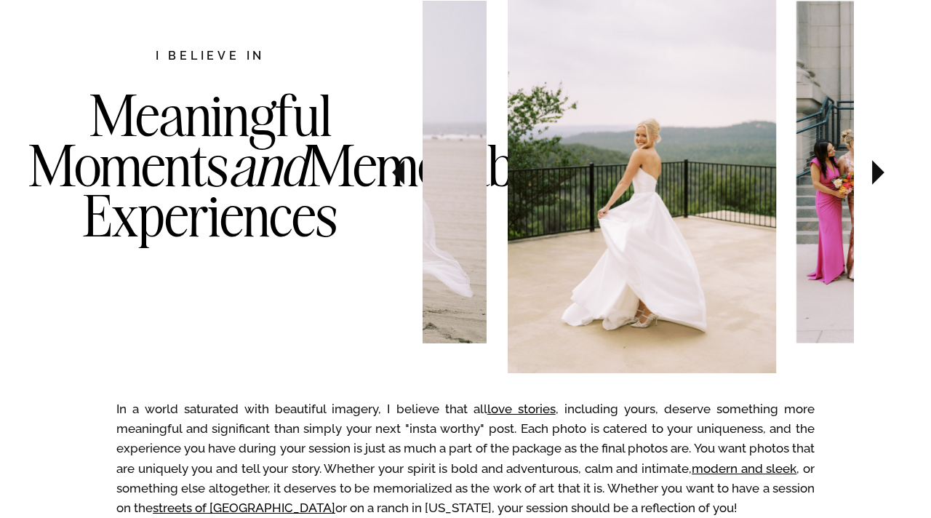
click at [876, 180] on icon at bounding box center [878, 172] width 49 height 51
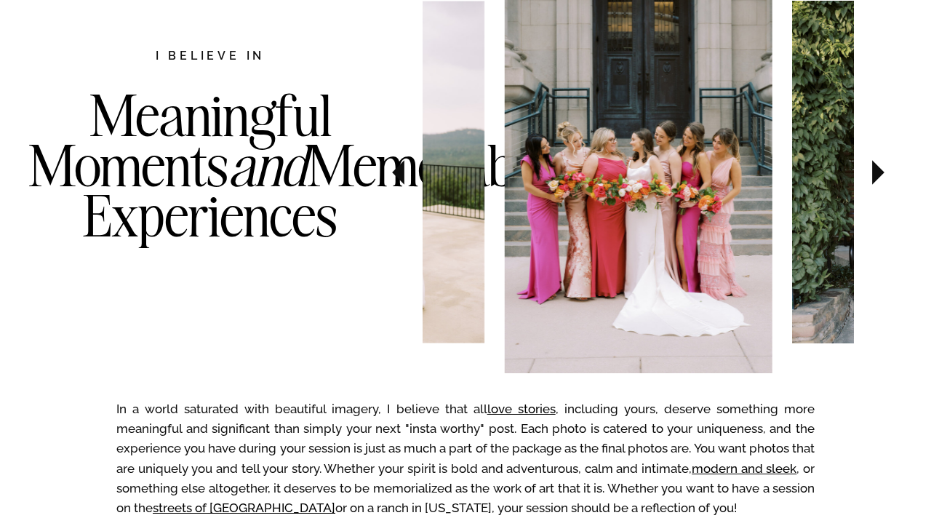
click at [877, 180] on icon at bounding box center [878, 172] width 49 height 51
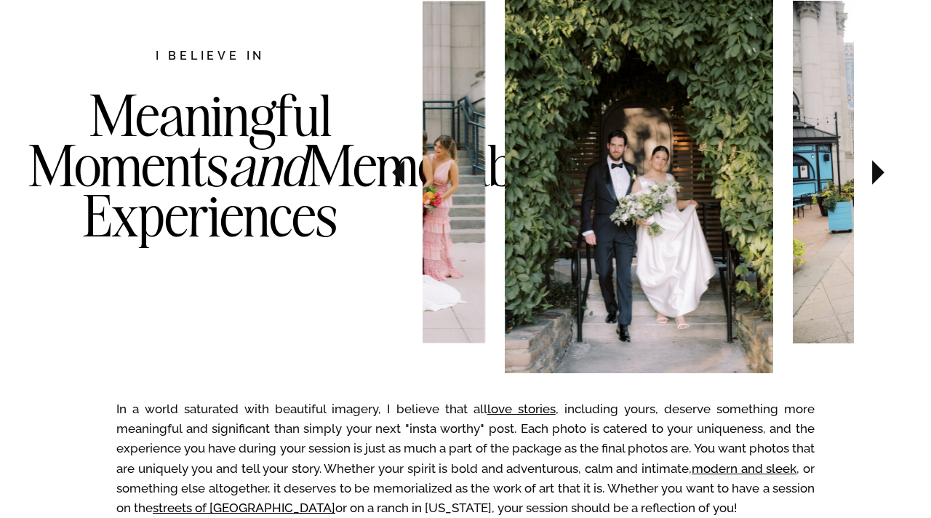
click at [877, 180] on icon at bounding box center [878, 172] width 49 height 51
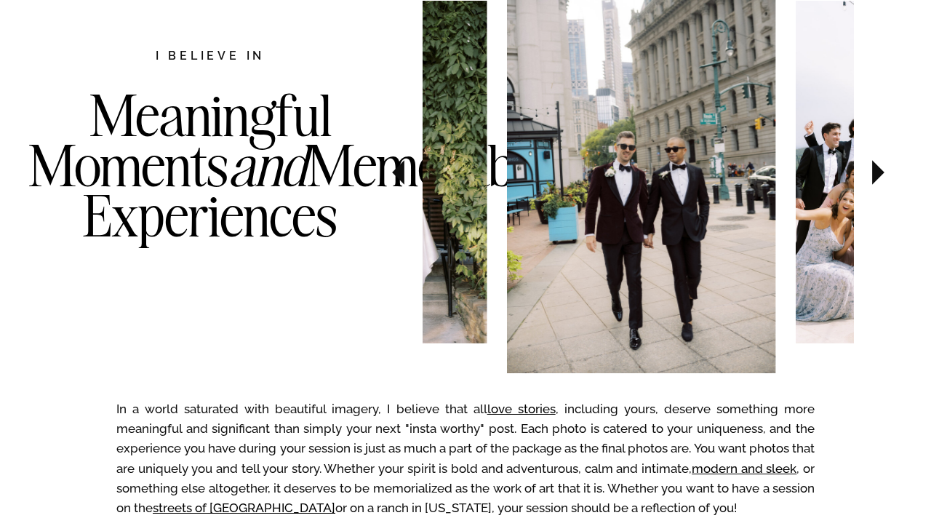
click at [877, 180] on icon at bounding box center [878, 172] width 49 height 51
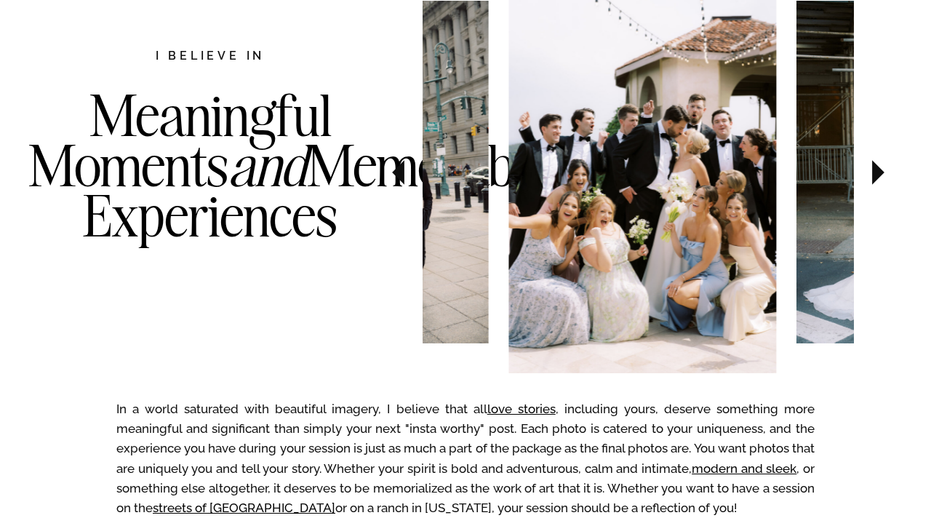
click at [877, 180] on icon at bounding box center [878, 172] width 49 height 51
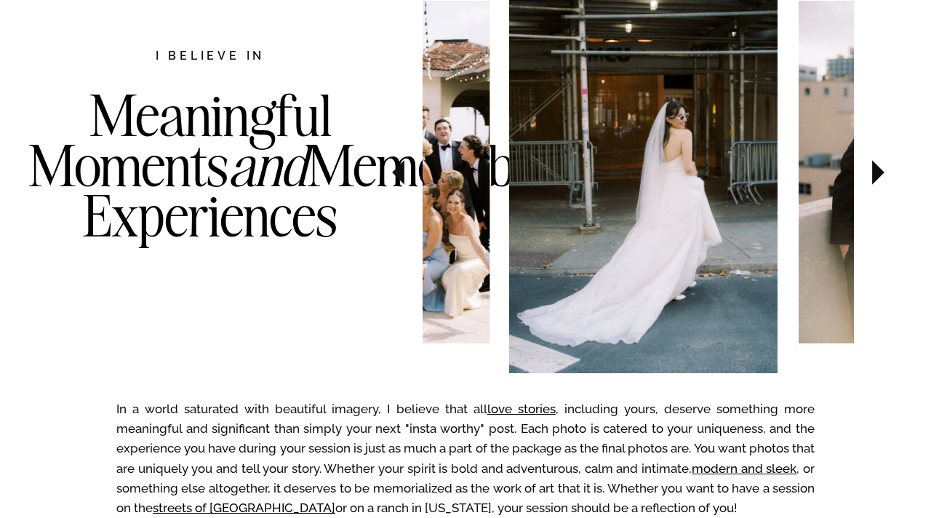
click at [878, 180] on icon at bounding box center [878, 172] width 49 height 51
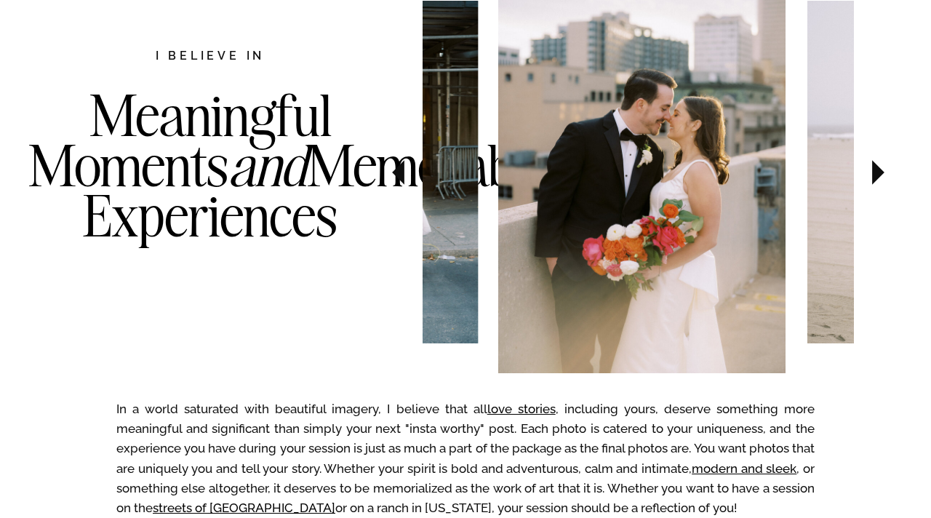
click at [878, 180] on icon at bounding box center [878, 172] width 49 height 51
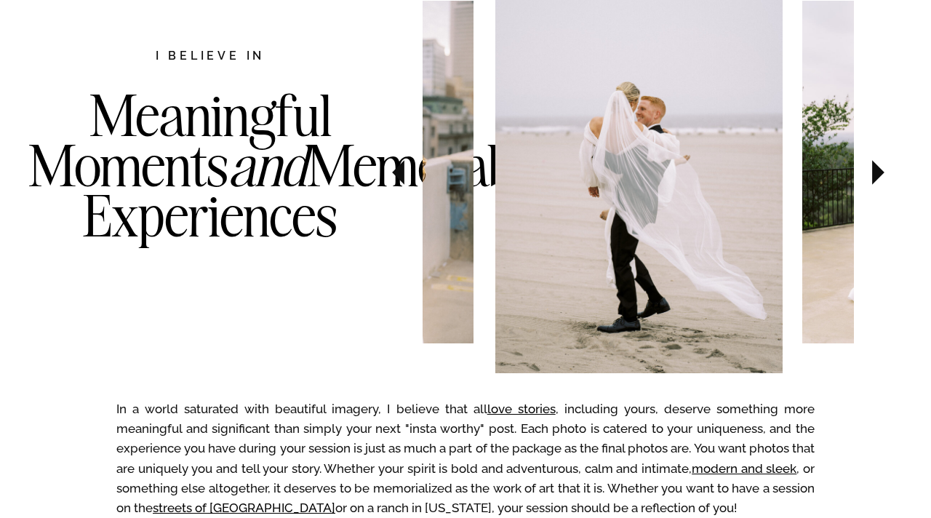
click at [879, 180] on icon at bounding box center [878, 172] width 49 height 51
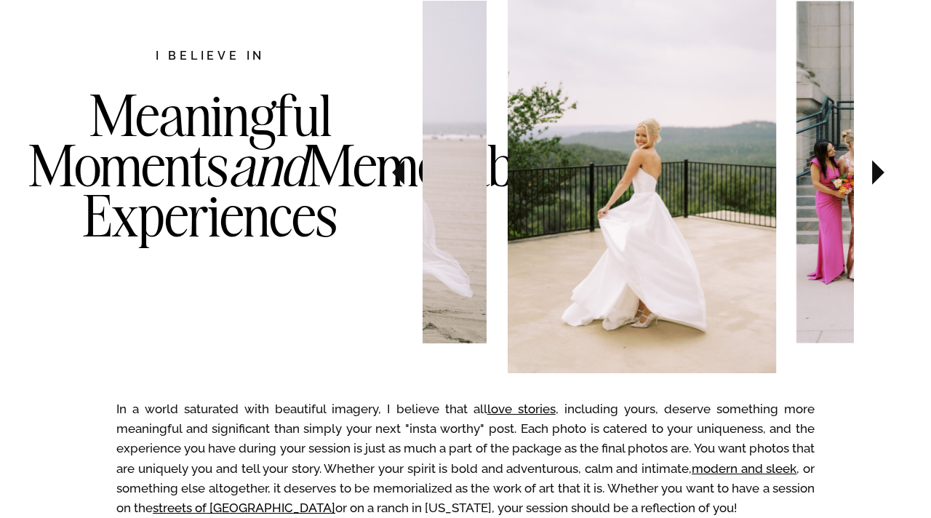
click at [879, 180] on icon at bounding box center [878, 172] width 49 height 51
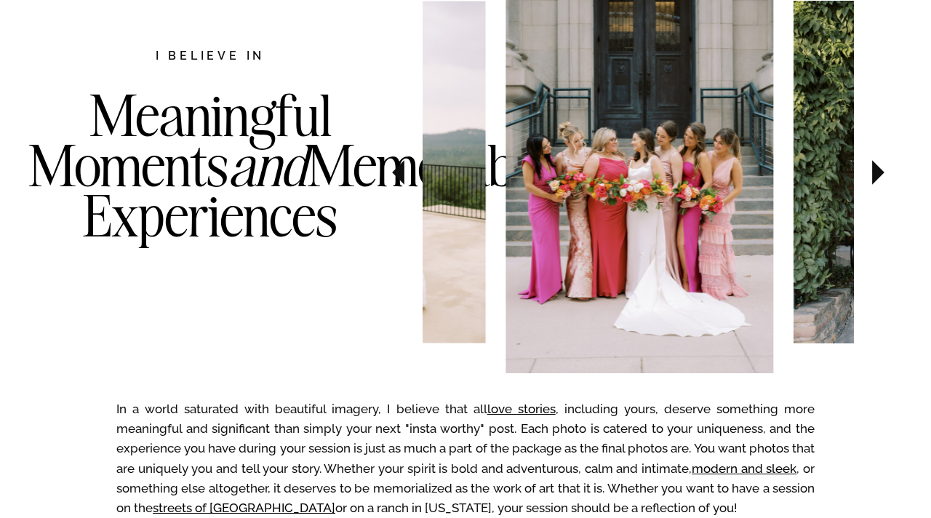
click at [879, 180] on icon at bounding box center [878, 172] width 49 height 51
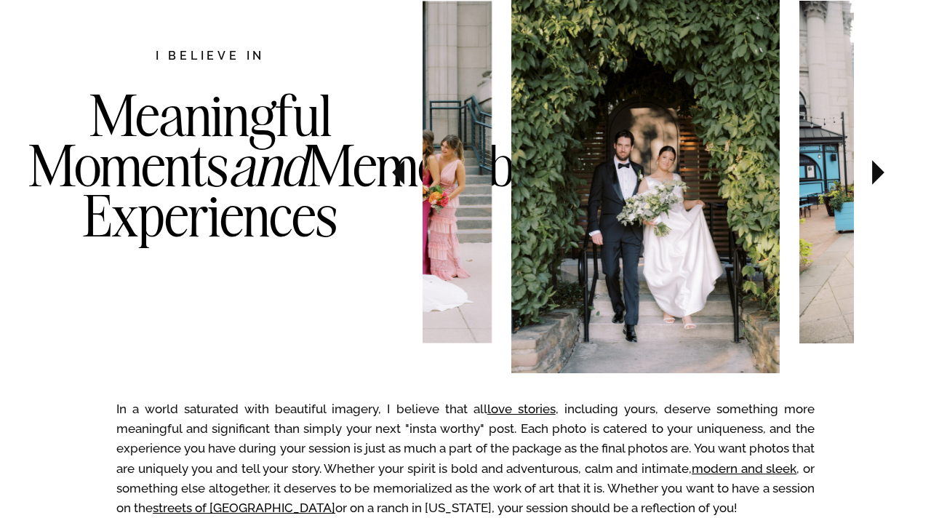
click at [879, 180] on icon at bounding box center [878, 172] width 49 height 51
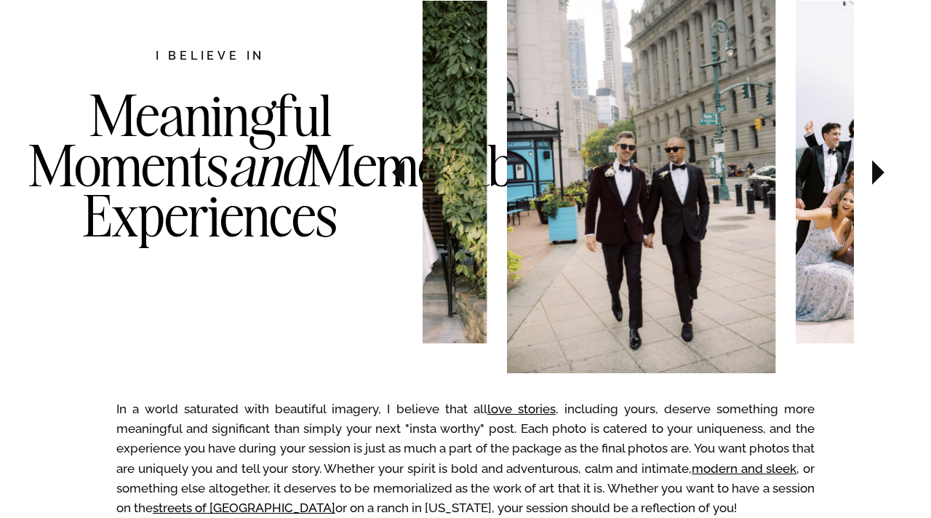
click at [879, 180] on icon at bounding box center [878, 172] width 49 height 51
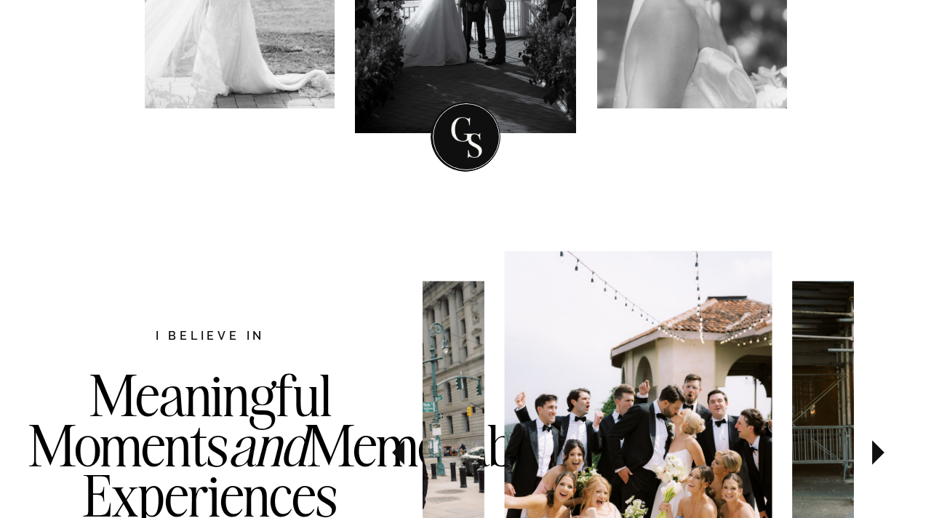
scroll to position [0, 0]
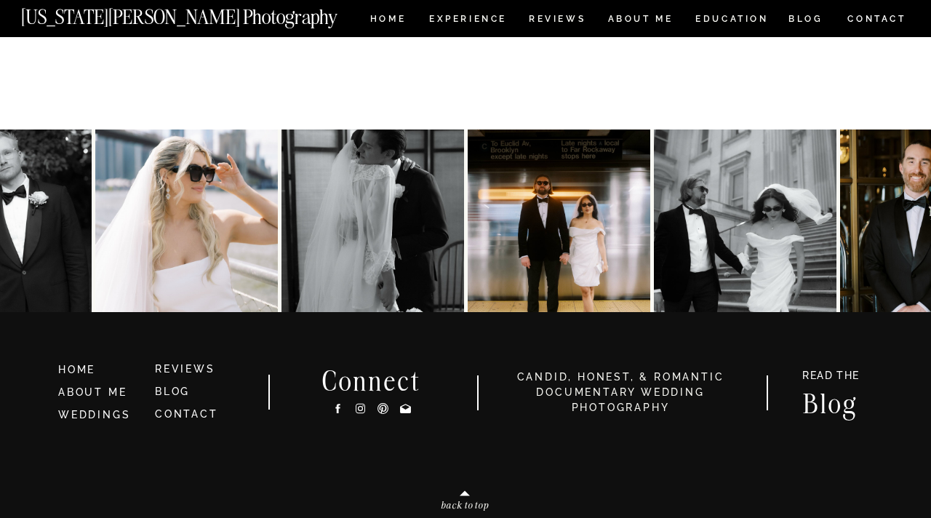
scroll to position [4657, 0]
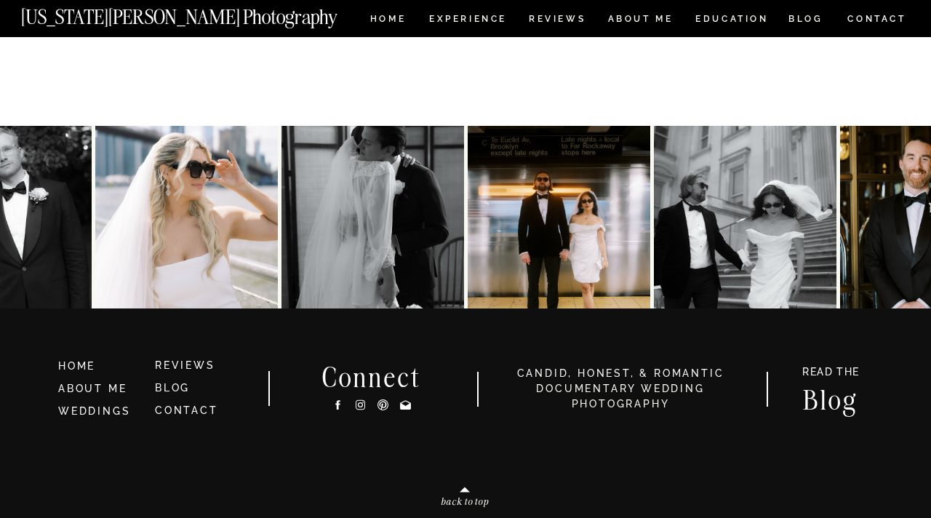
click at [857, 219] on img at bounding box center [931, 217] width 183 height 183
